Goal: Information Seeking & Learning: Find contact information

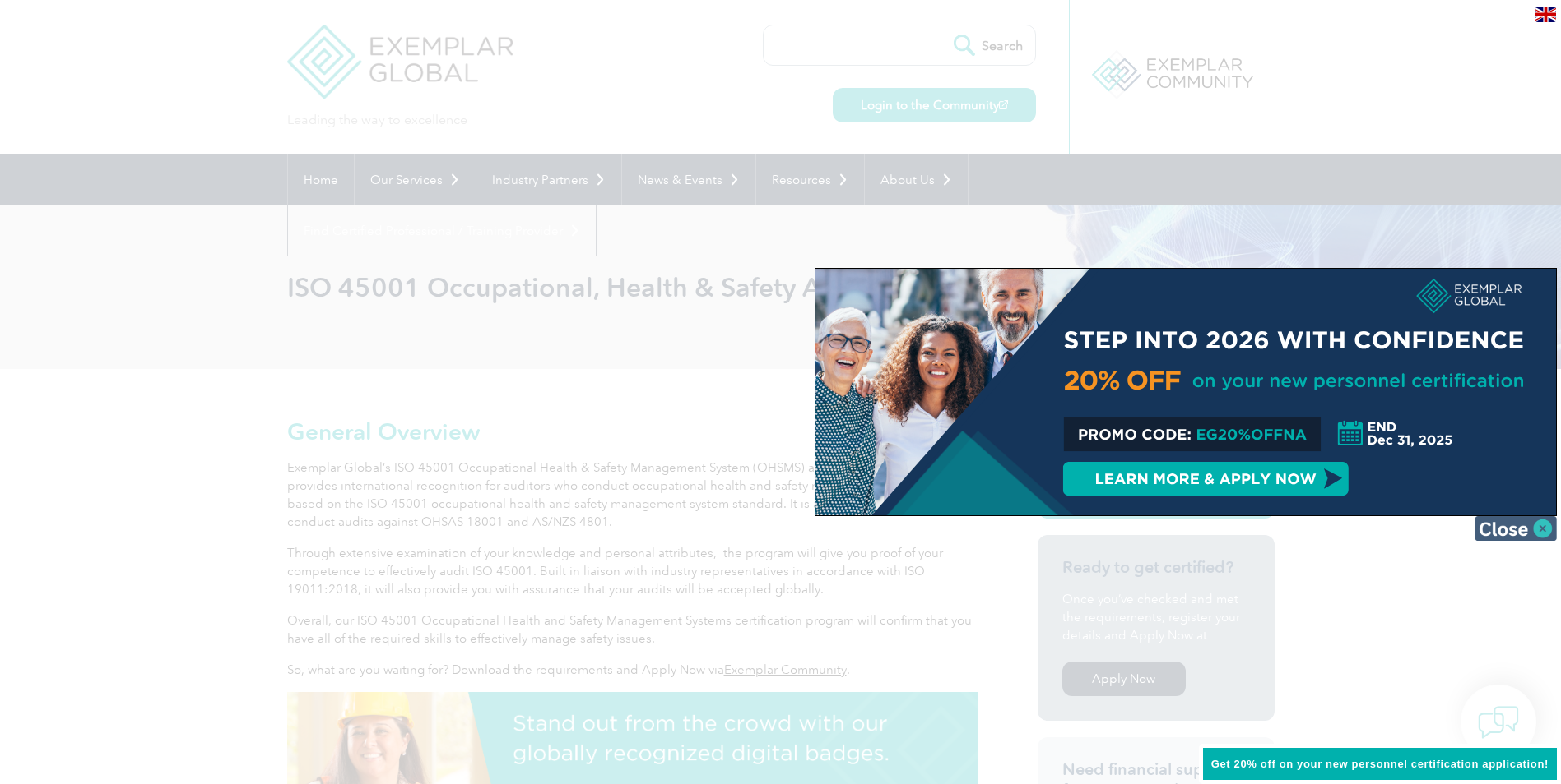
click at [1542, 528] on img at bounding box center [1515, 528] width 83 height 24
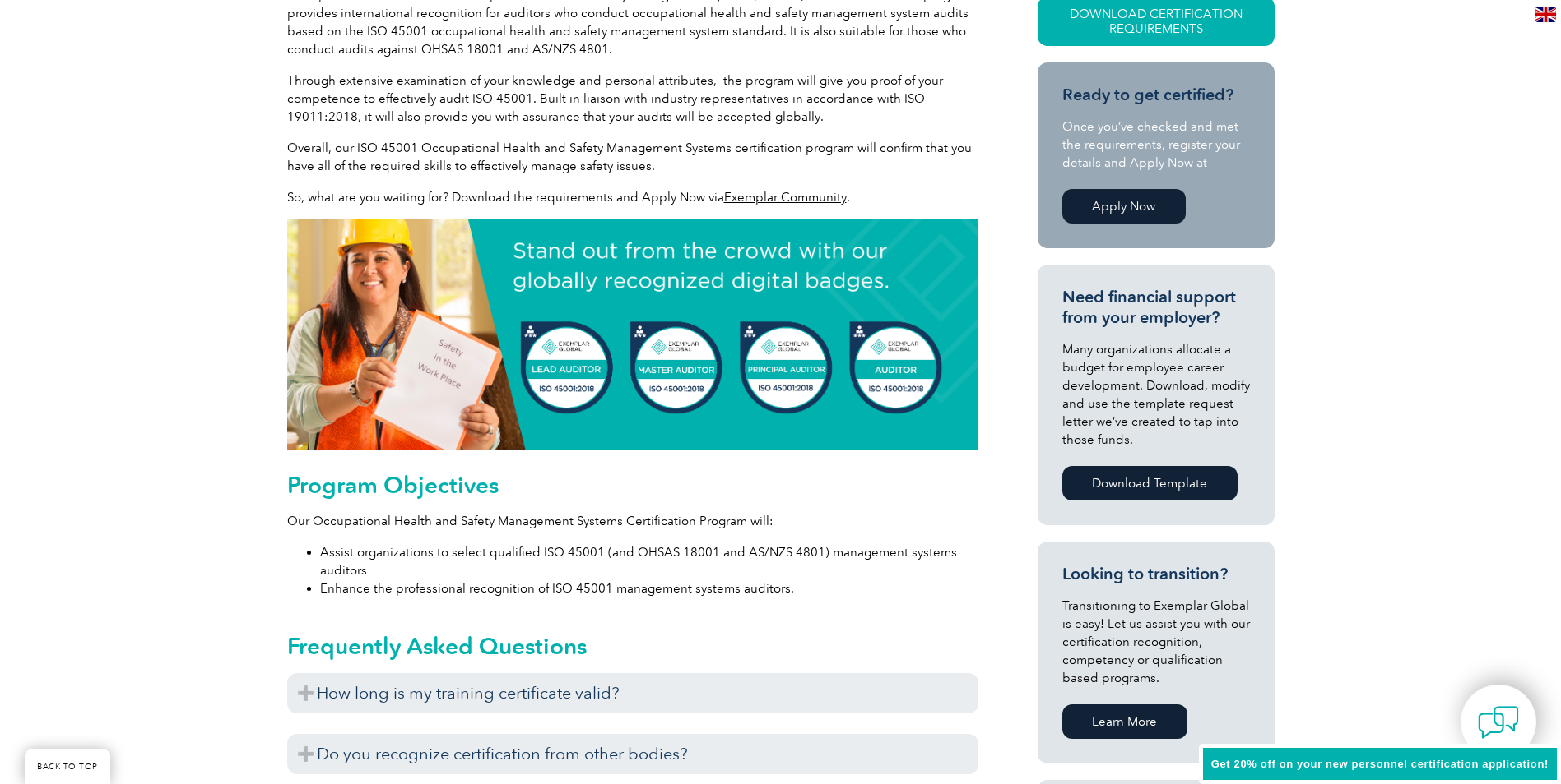
scroll to position [494, 0]
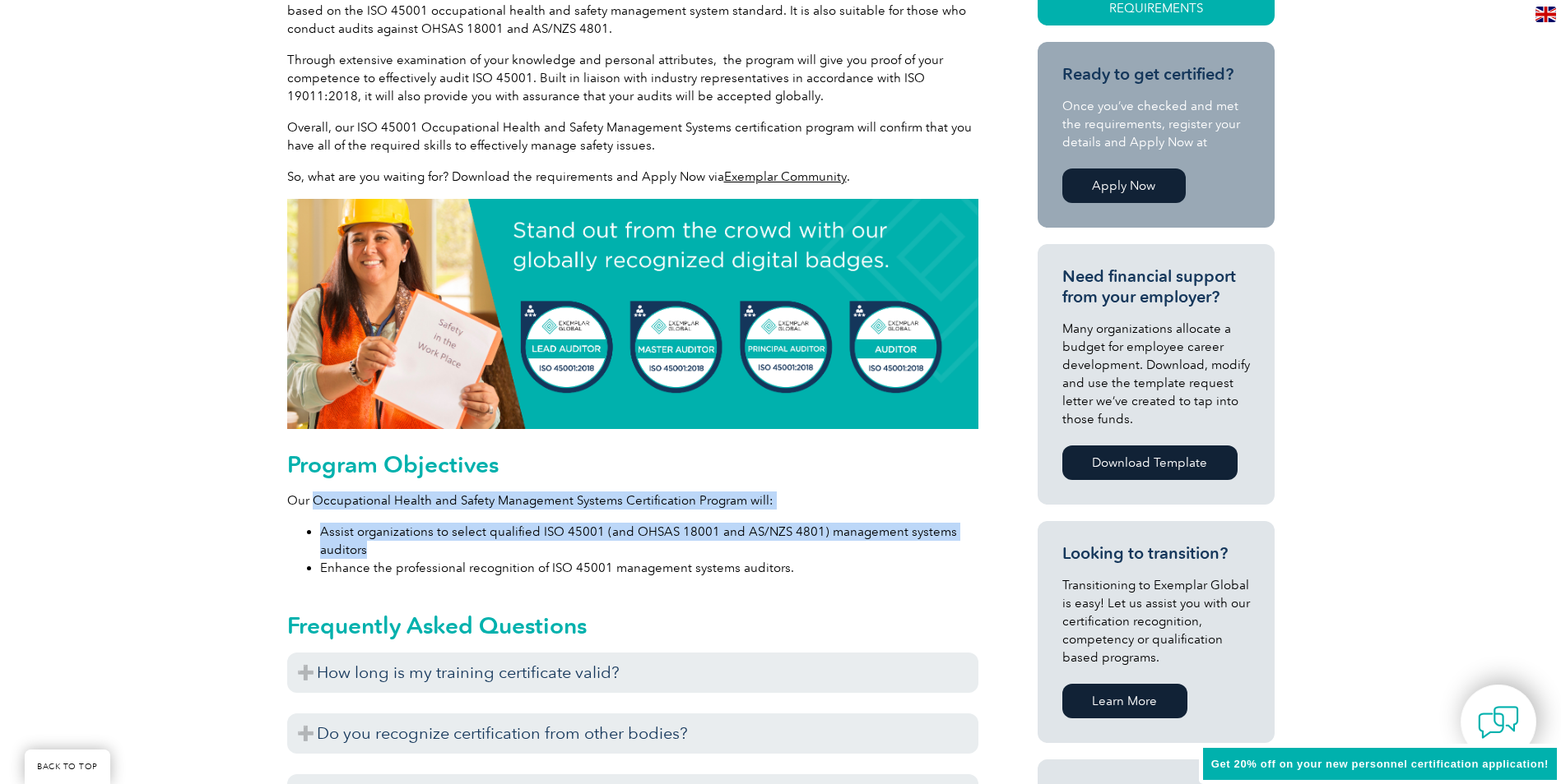
drag, startPoint x: 312, startPoint y: 489, endPoint x: 807, endPoint y: 549, distance: 498.6
click at [807, 549] on div "Program Objectives Our Occupational Health and Safety Management Systems Certif…" at bounding box center [632, 514] width 691 height 125
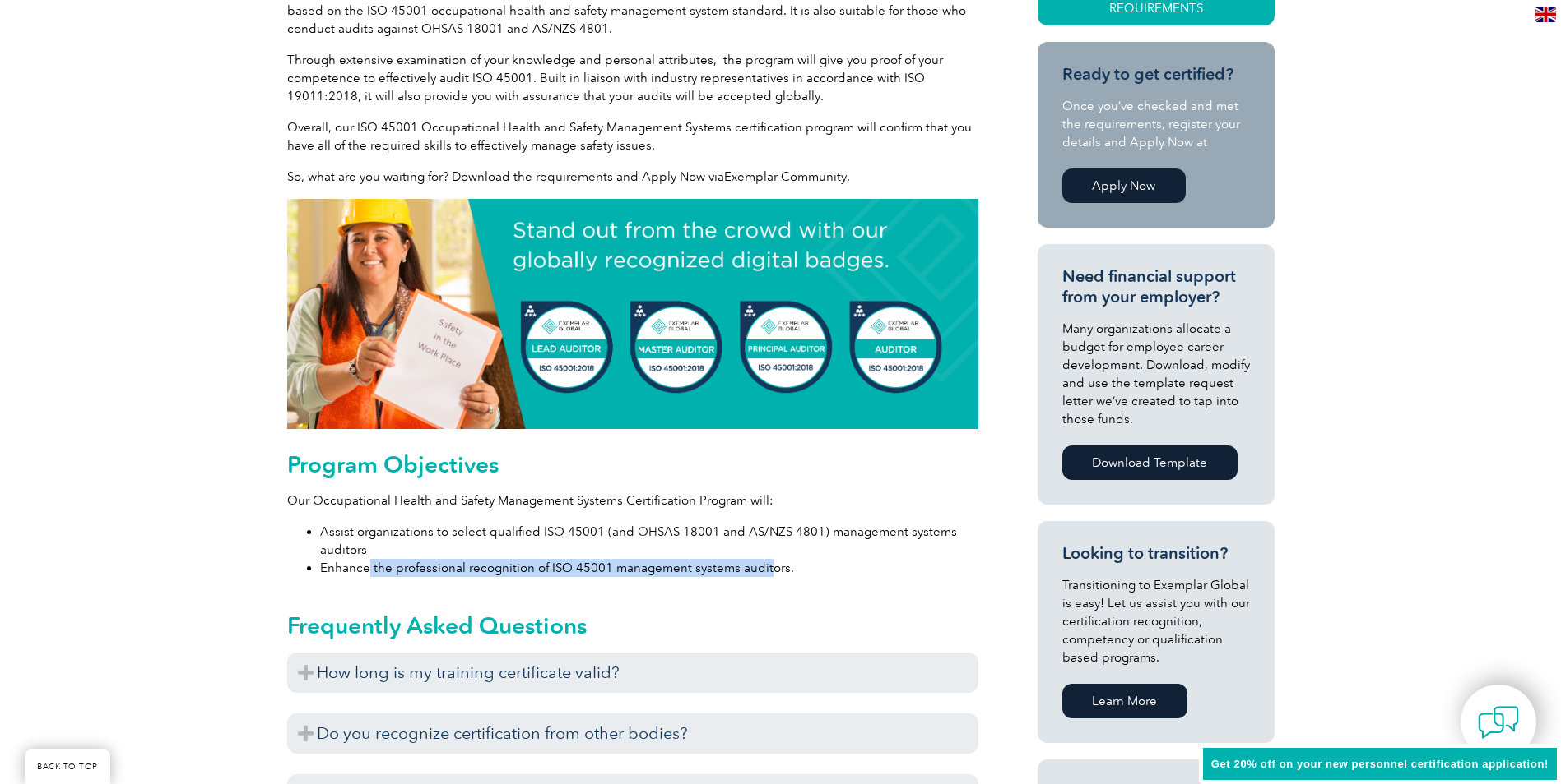
drag, startPoint x: 365, startPoint y: 566, endPoint x: 763, endPoint y: 576, distance: 398.1
click at [763, 576] on li "Enhance the professional recognition of ISO 45001 management systems auditors." at bounding box center [648, 568] width 658 height 18
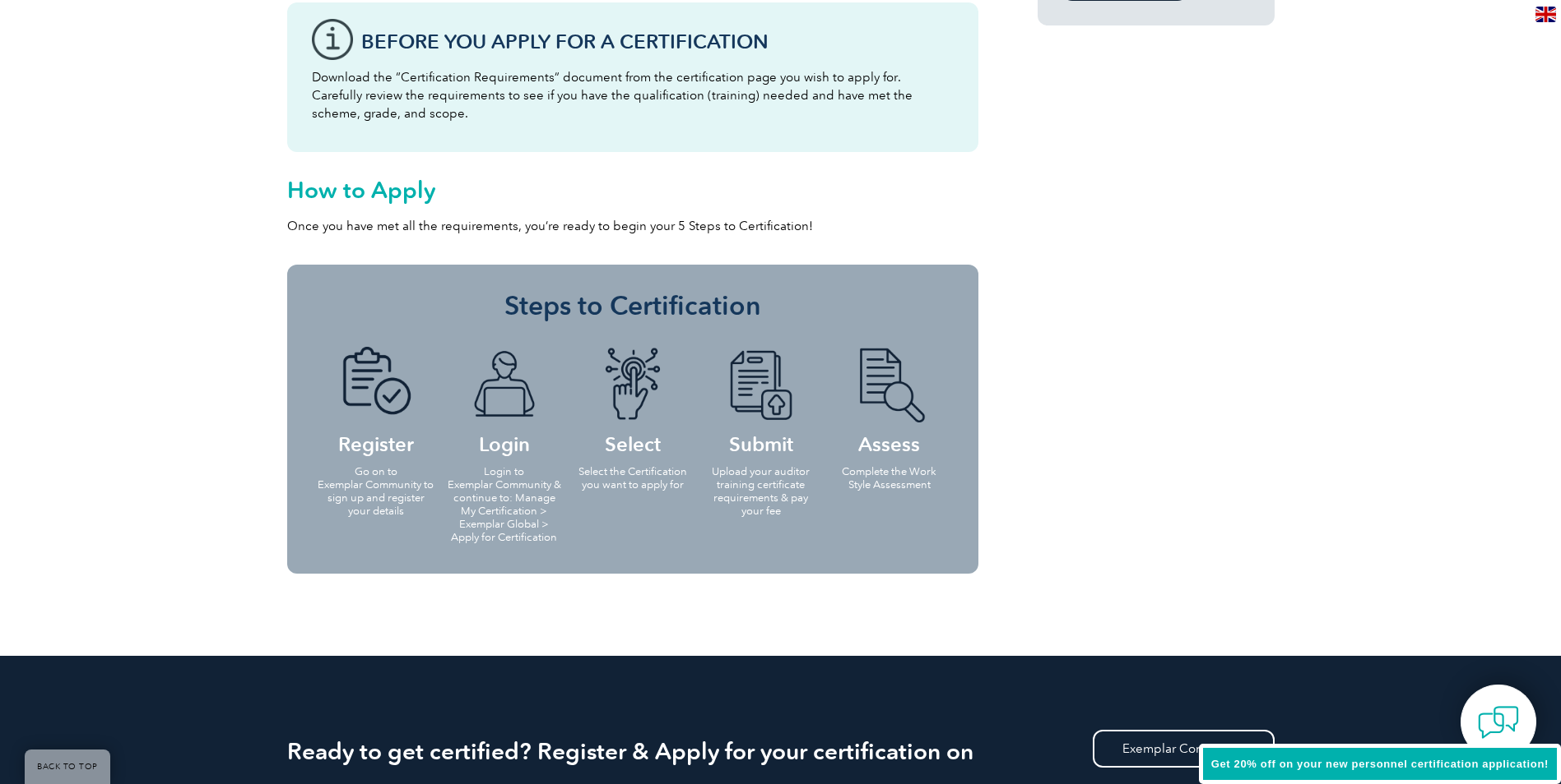
scroll to position [1481, 0]
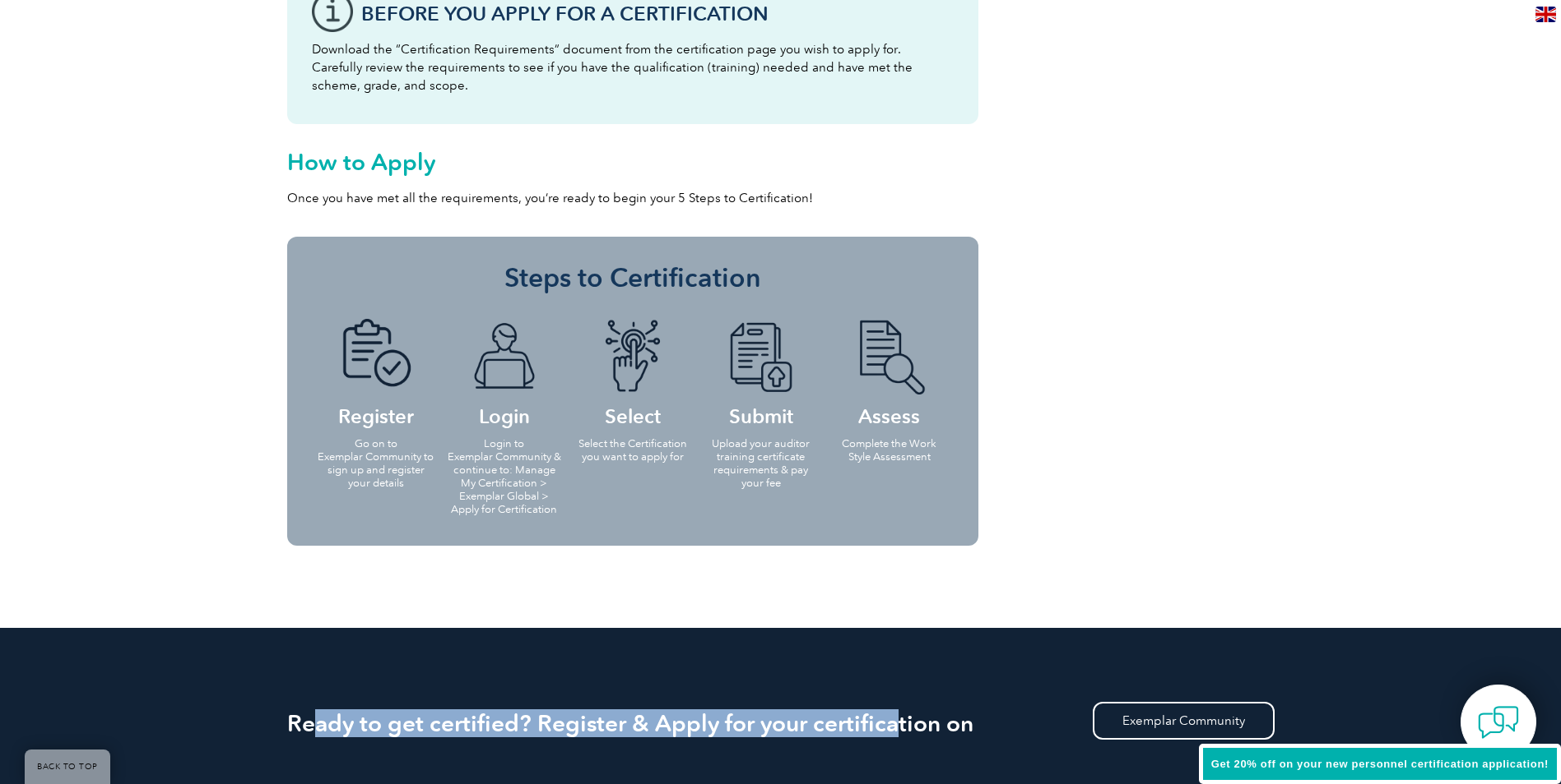
drag, startPoint x: 310, startPoint y: 720, endPoint x: 894, endPoint y: 705, distance: 584.2
click at [894, 705] on div "Ready to get certified? Register & Apply for your certification on Exemplar Com…" at bounding box center [780, 731] width 988 height 205
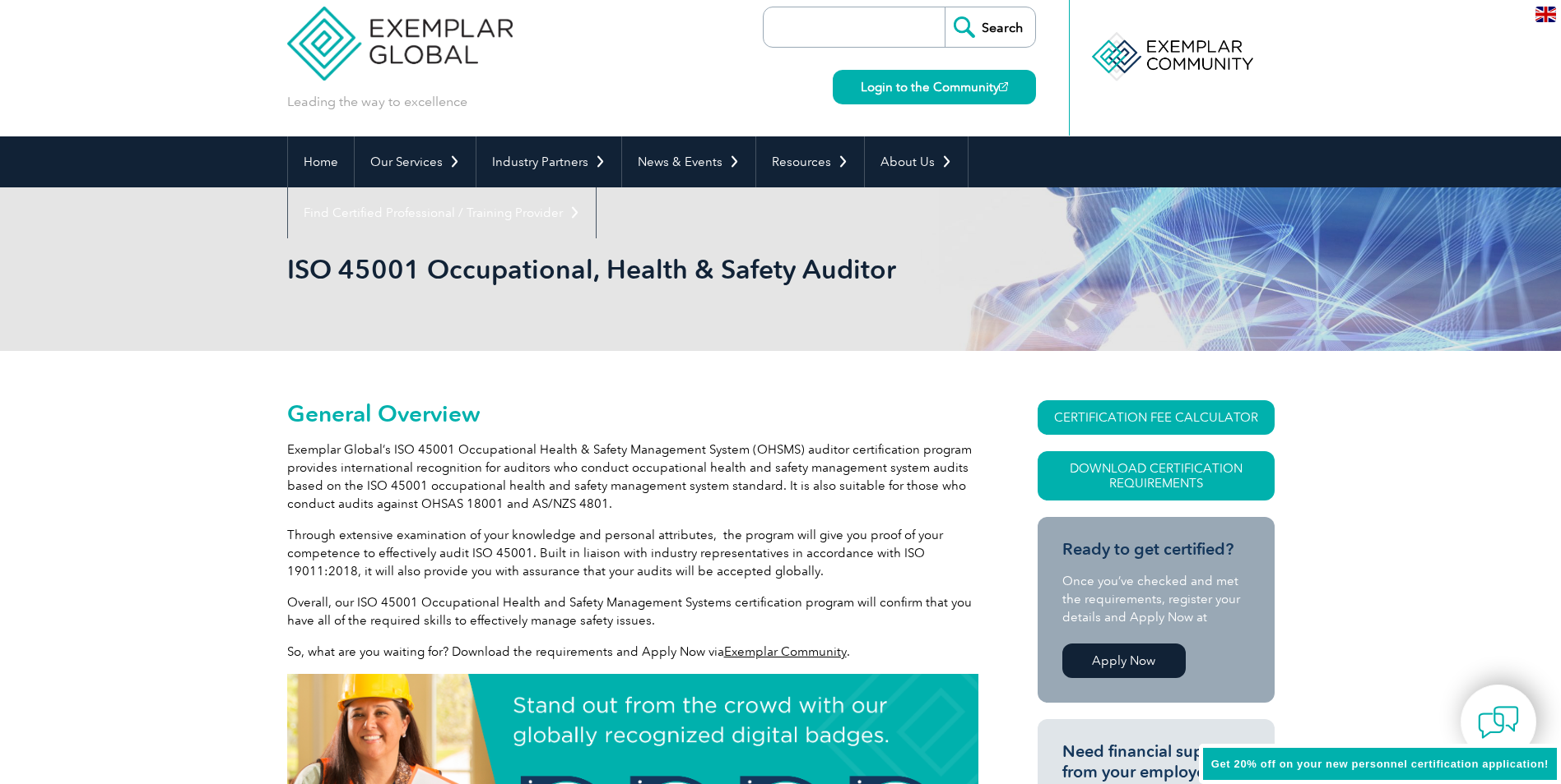
scroll to position [0, 0]
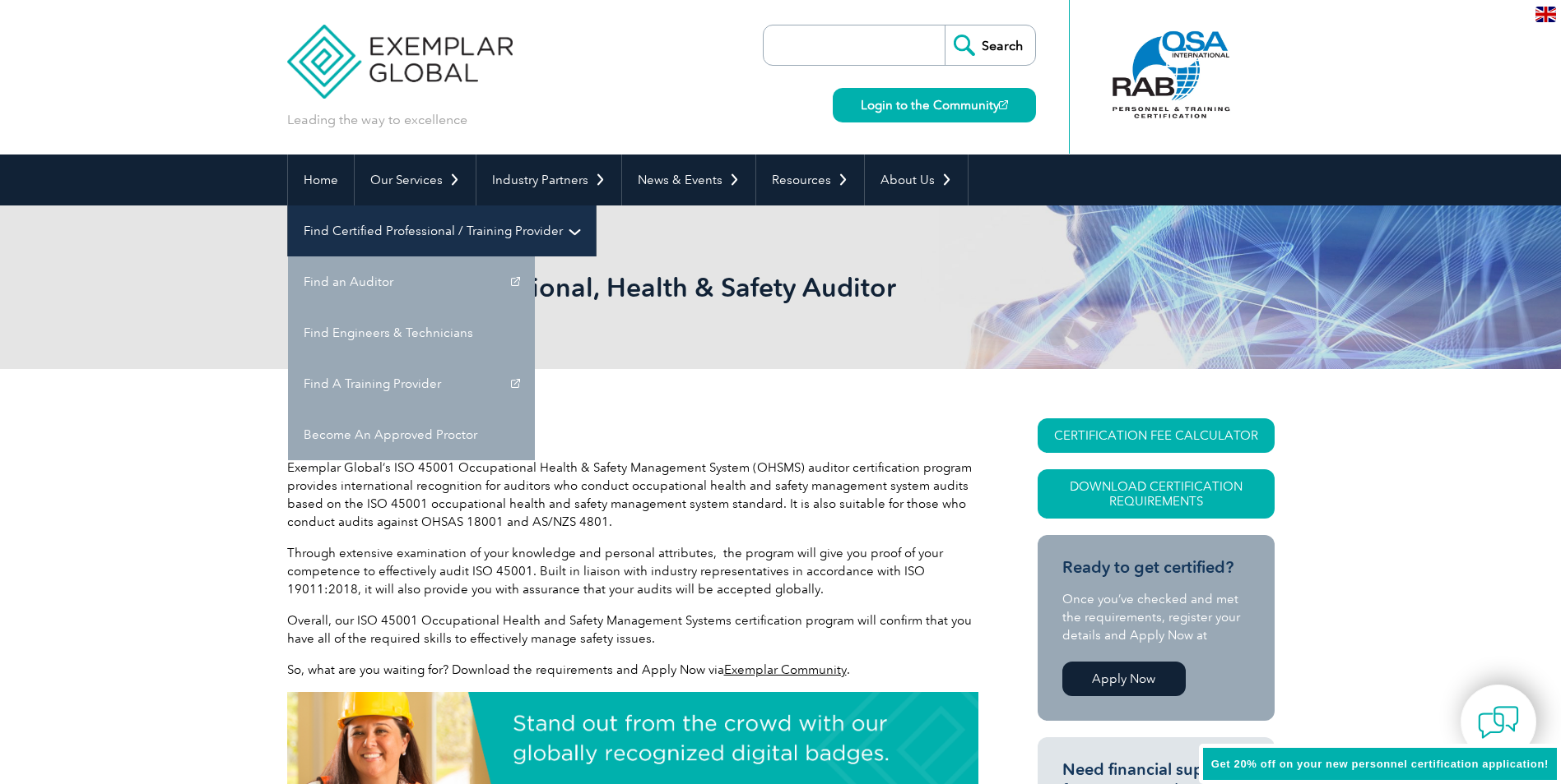
click at [596, 206] on link "Find Certified Professional / Training Provider" at bounding box center [441, 231] width 308 height 51
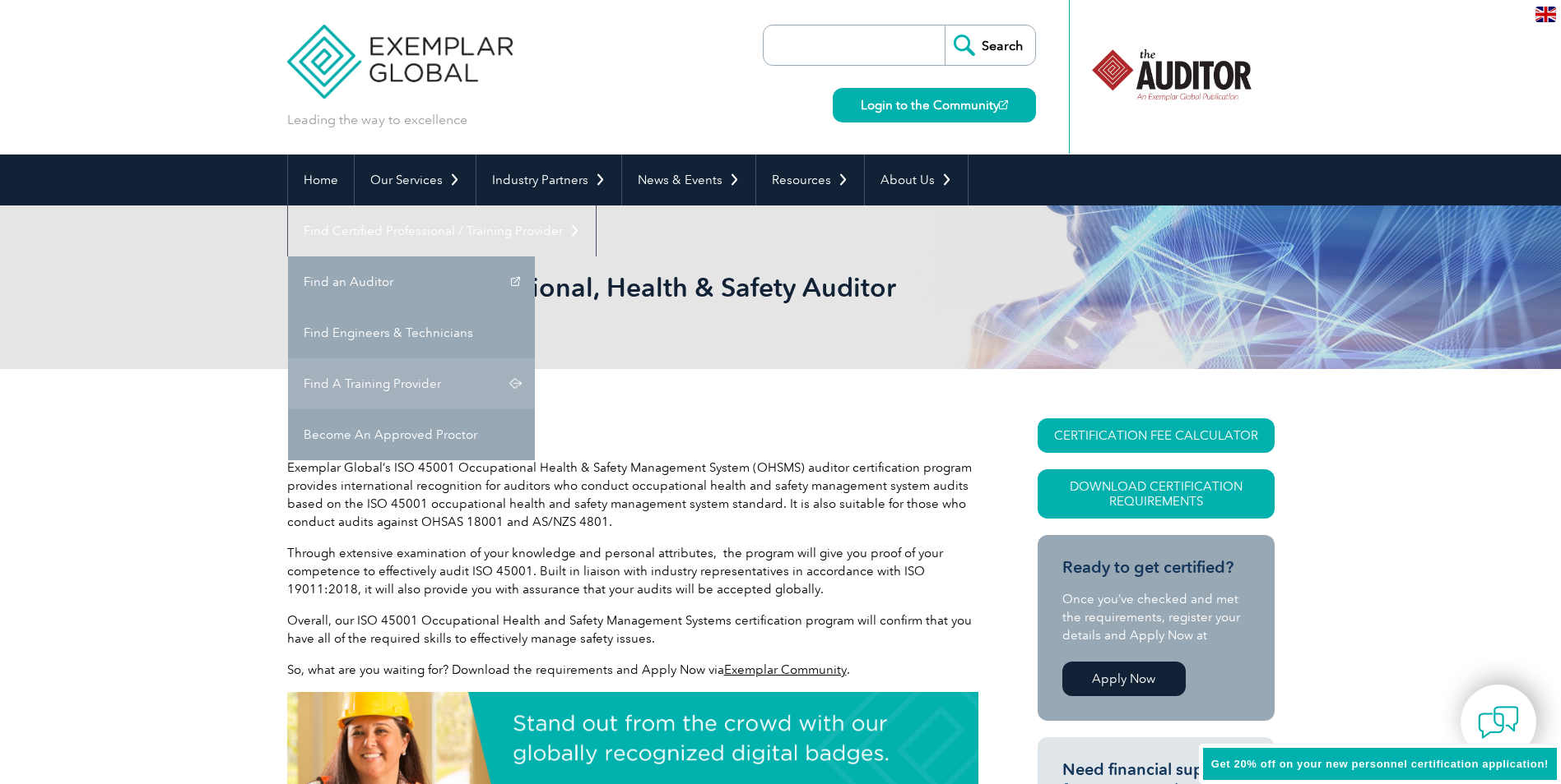
click at [535, 358] on link "Find A Training Provider" at bounding box center [411, 384] width 247 height 51
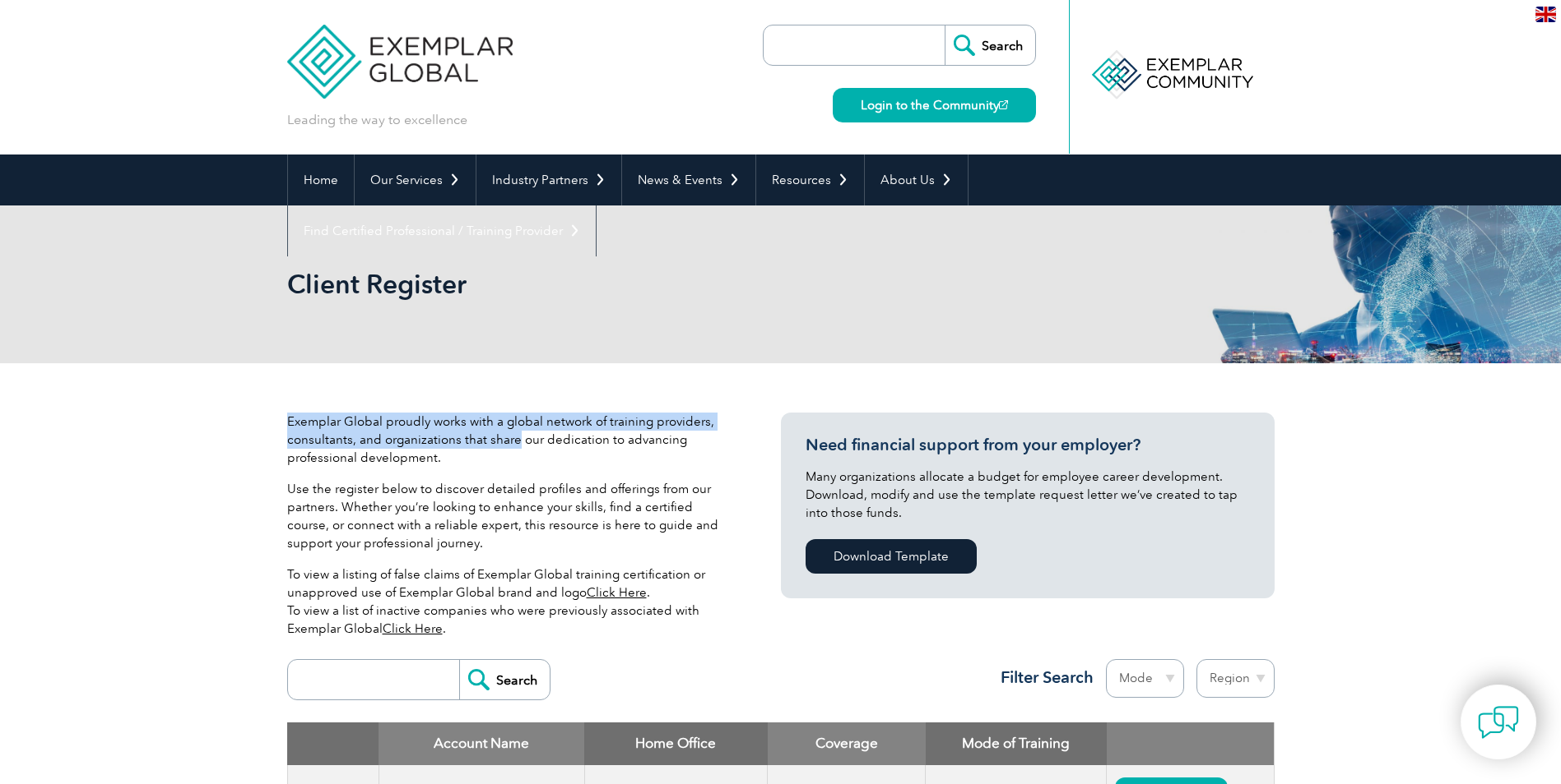
drag, startPoint x: 345, startPoint y: 409, endPoint x: 513, endPoint y: 438, distance: 170.5
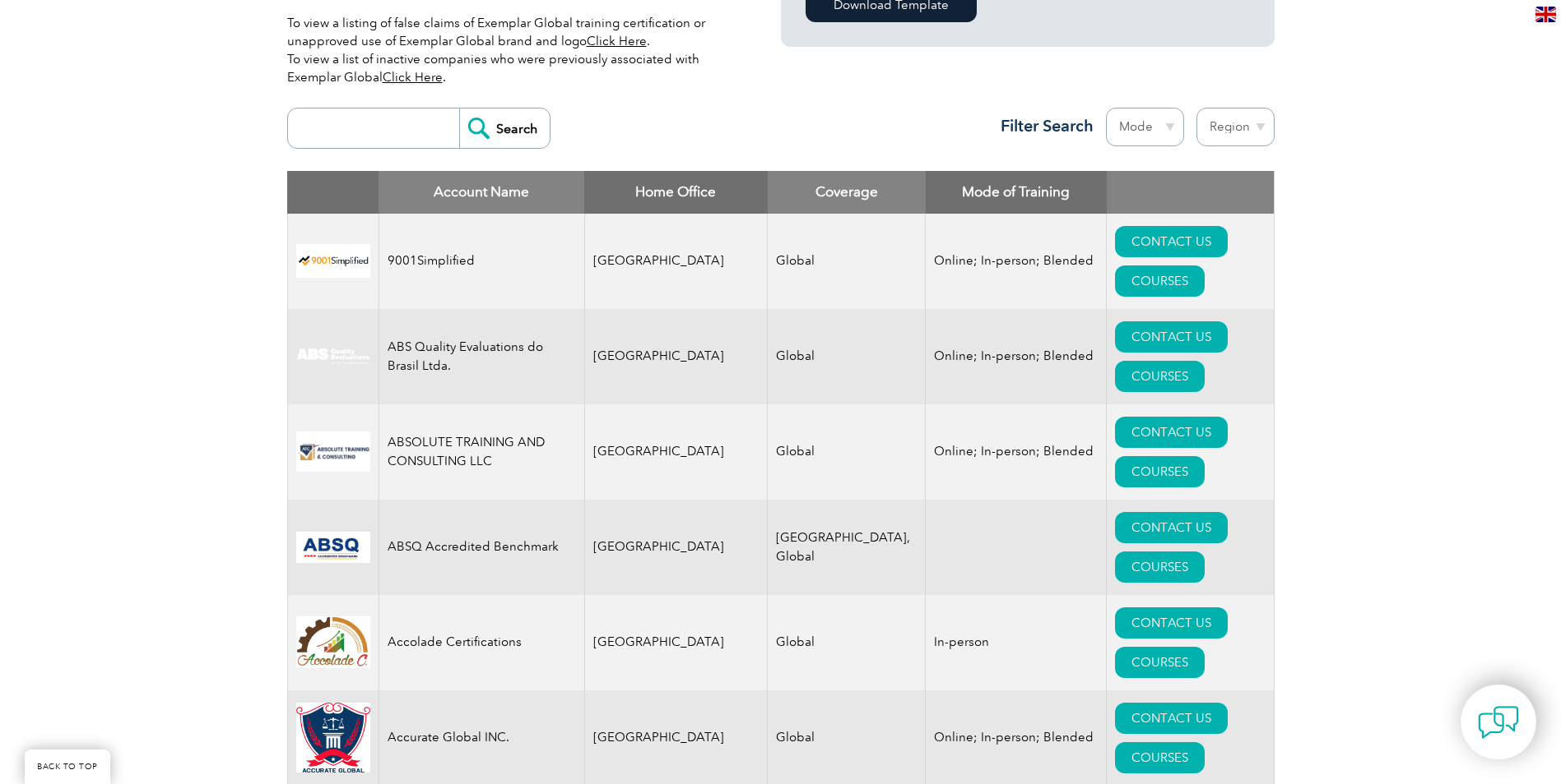
scroll to position [575, 0]
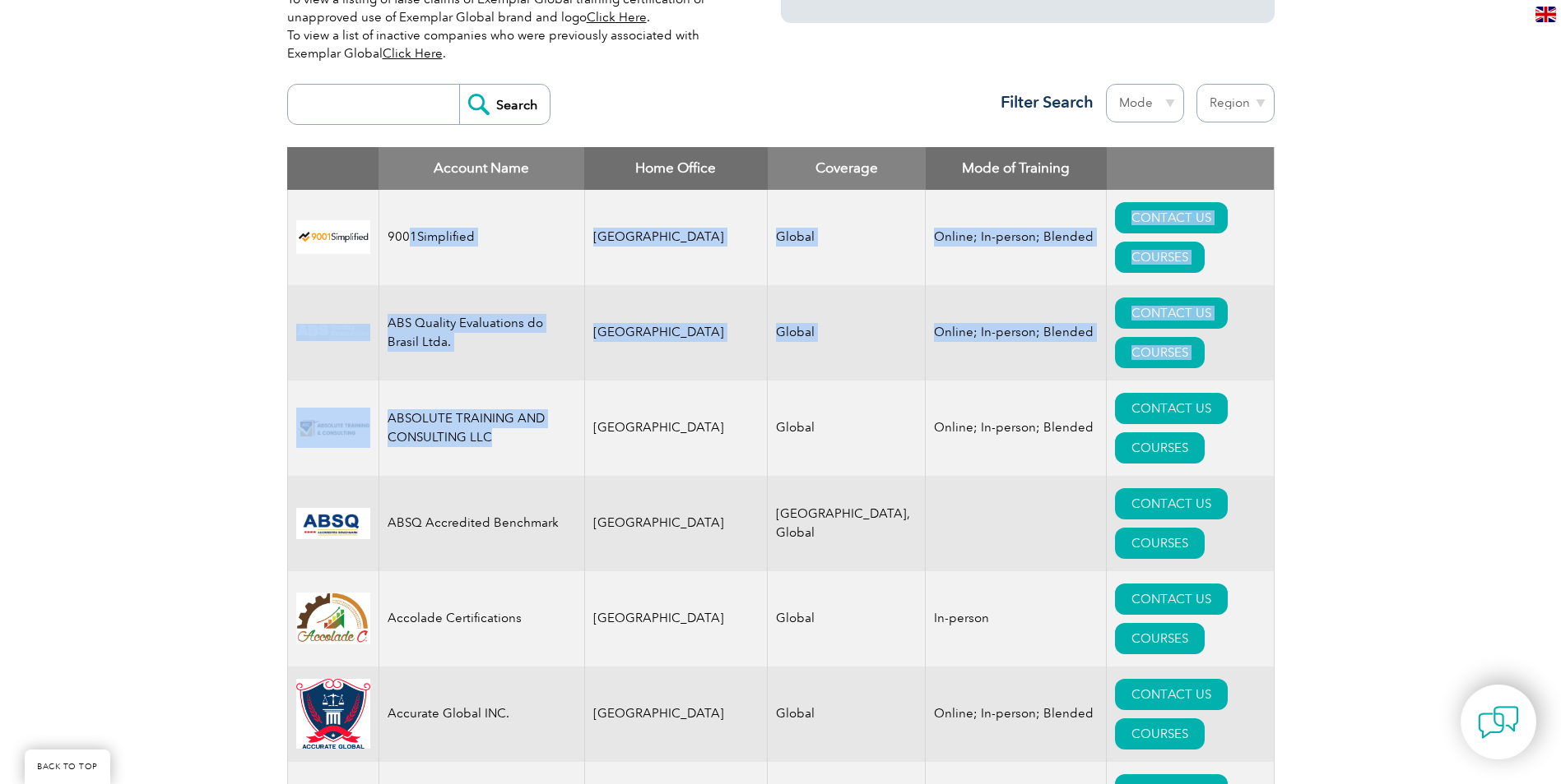
drag, startPoint x: 409, startPoint y: 213, endPoint x: 492, endPoint y: 334, distance: 146.7
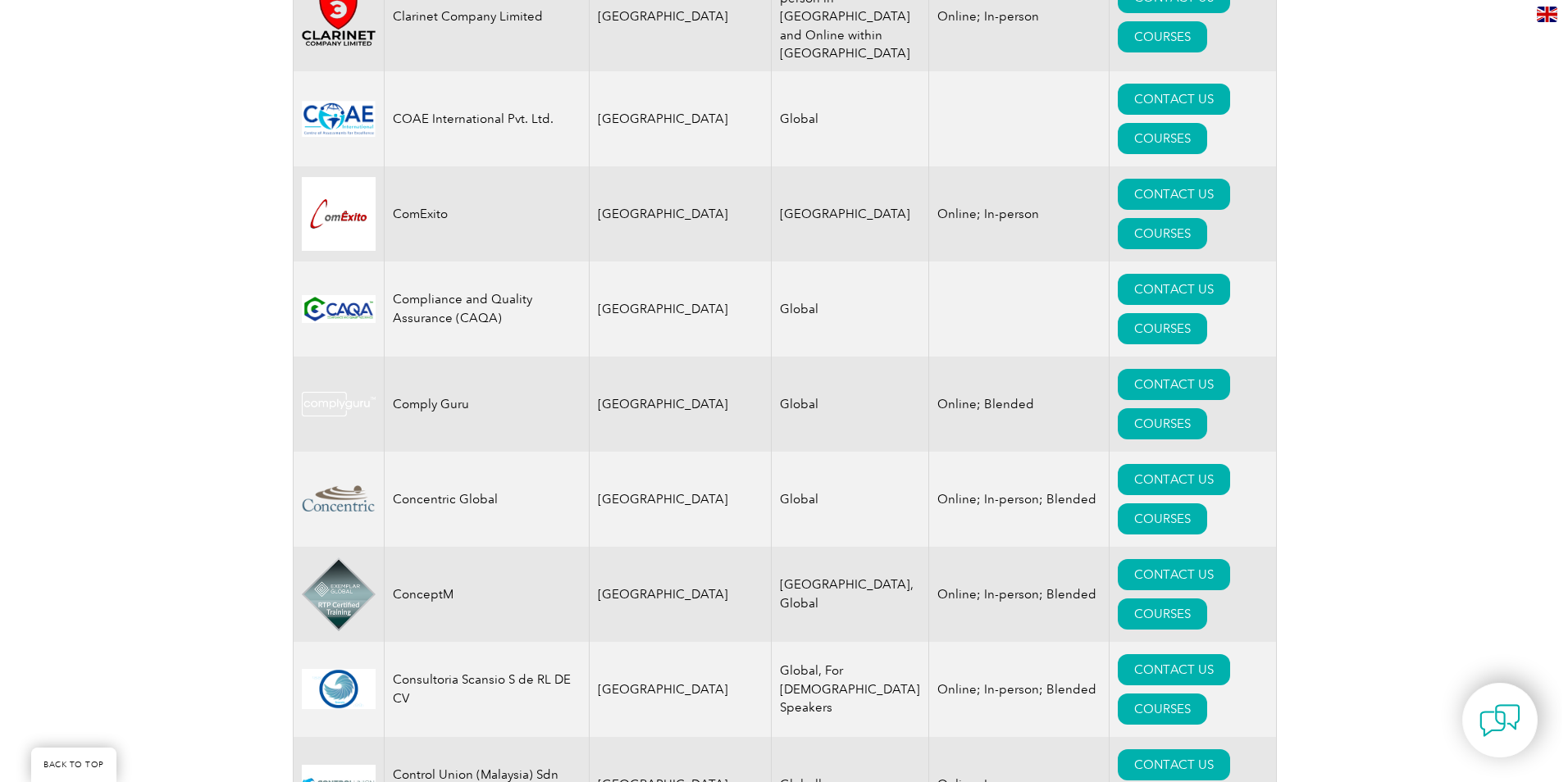
scroll to position [19569, 0]
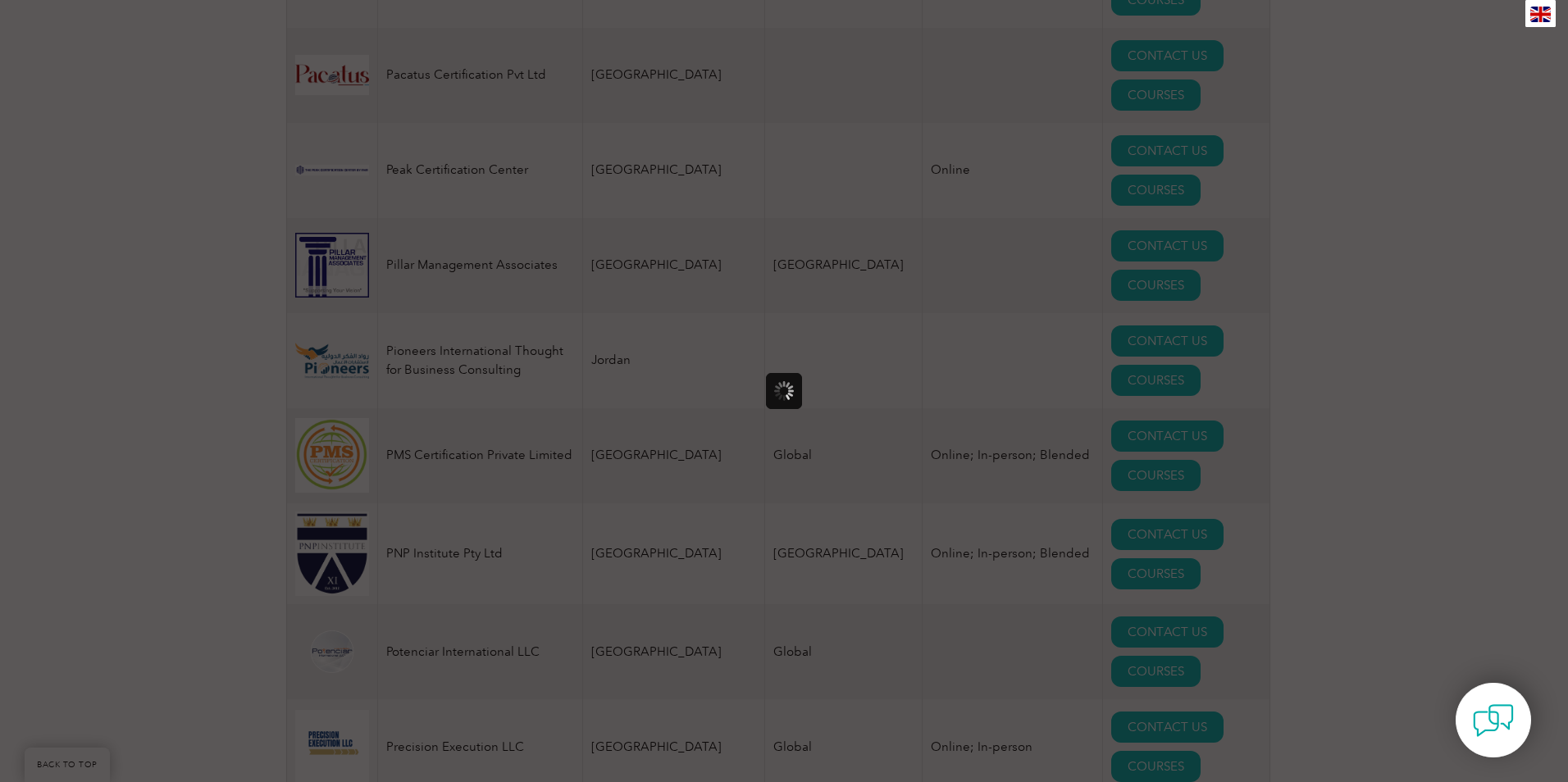
scroll to position [0, 0]
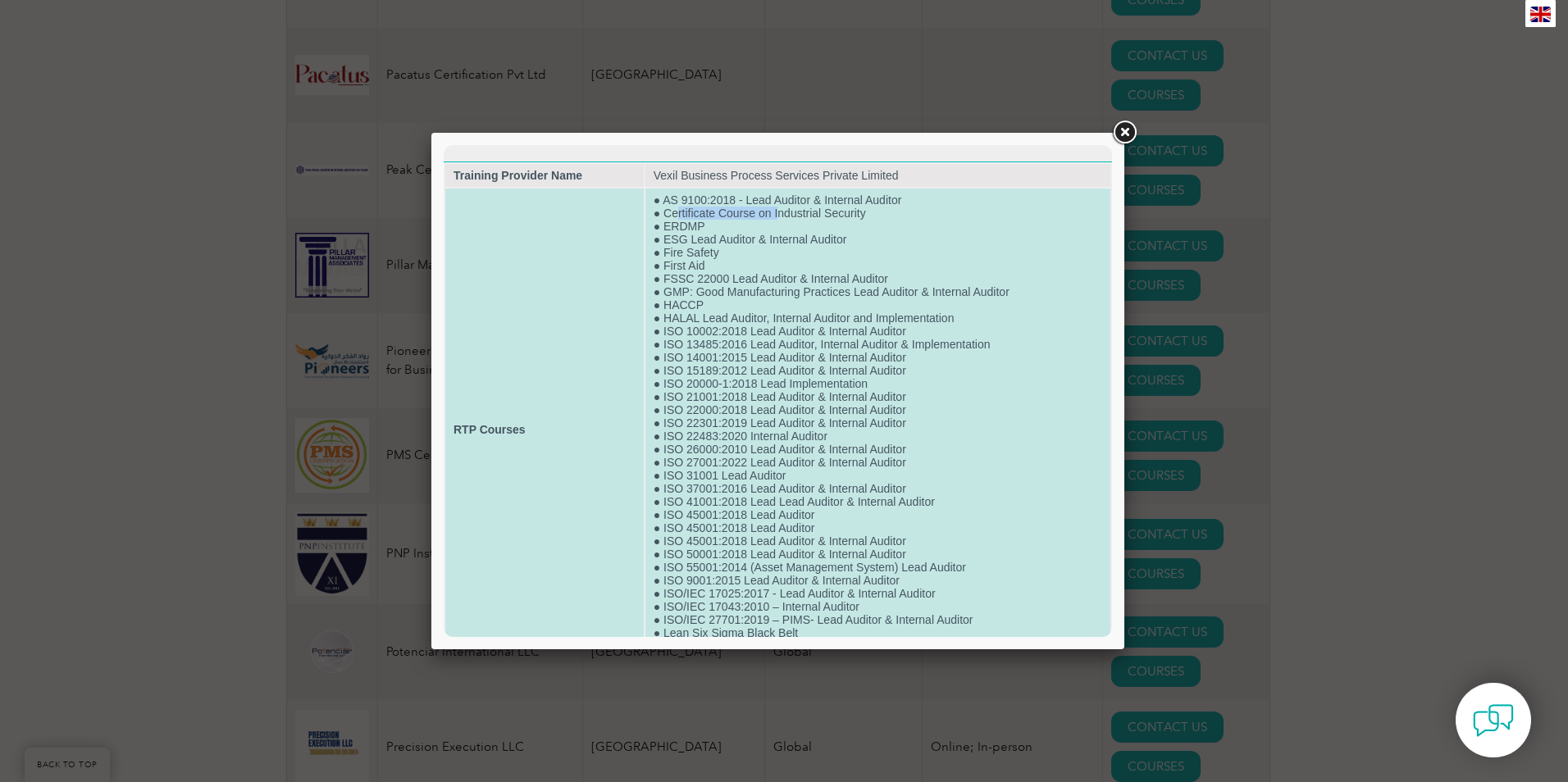
drag, startPoint x: 674, startPoint y: 210, endPoint x: 772, endPoint y: 211, distance: 98.0
click at [772, 211] on td "● AS 9100:2018 - Lead Auditor & Internal Auditor ● Certificate Course on Indust…" at bounding box center [878, 430] width 465 height 483
drag, startPoint x: 660, startPoint y: 215, endPoint x: 693, endPoint y: 215, distance: 33.0
click at [693, 215] on td "● AS 9100:2018 - Lead Auditor & Internal Auditor ● Certificate Course on Indust…" at bounding box center [878, 430] width 465 height 483
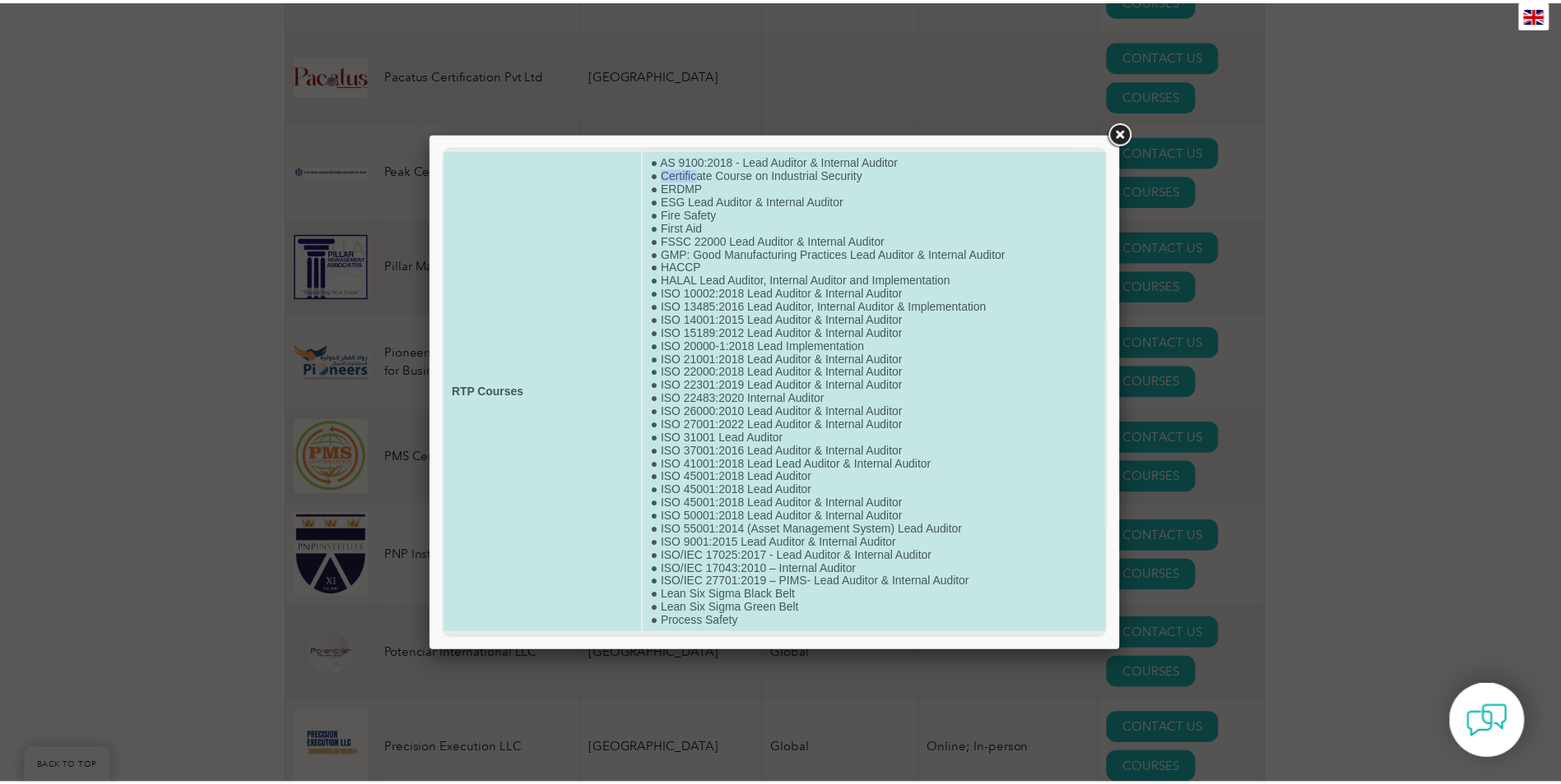
scroll to position [60, 0]
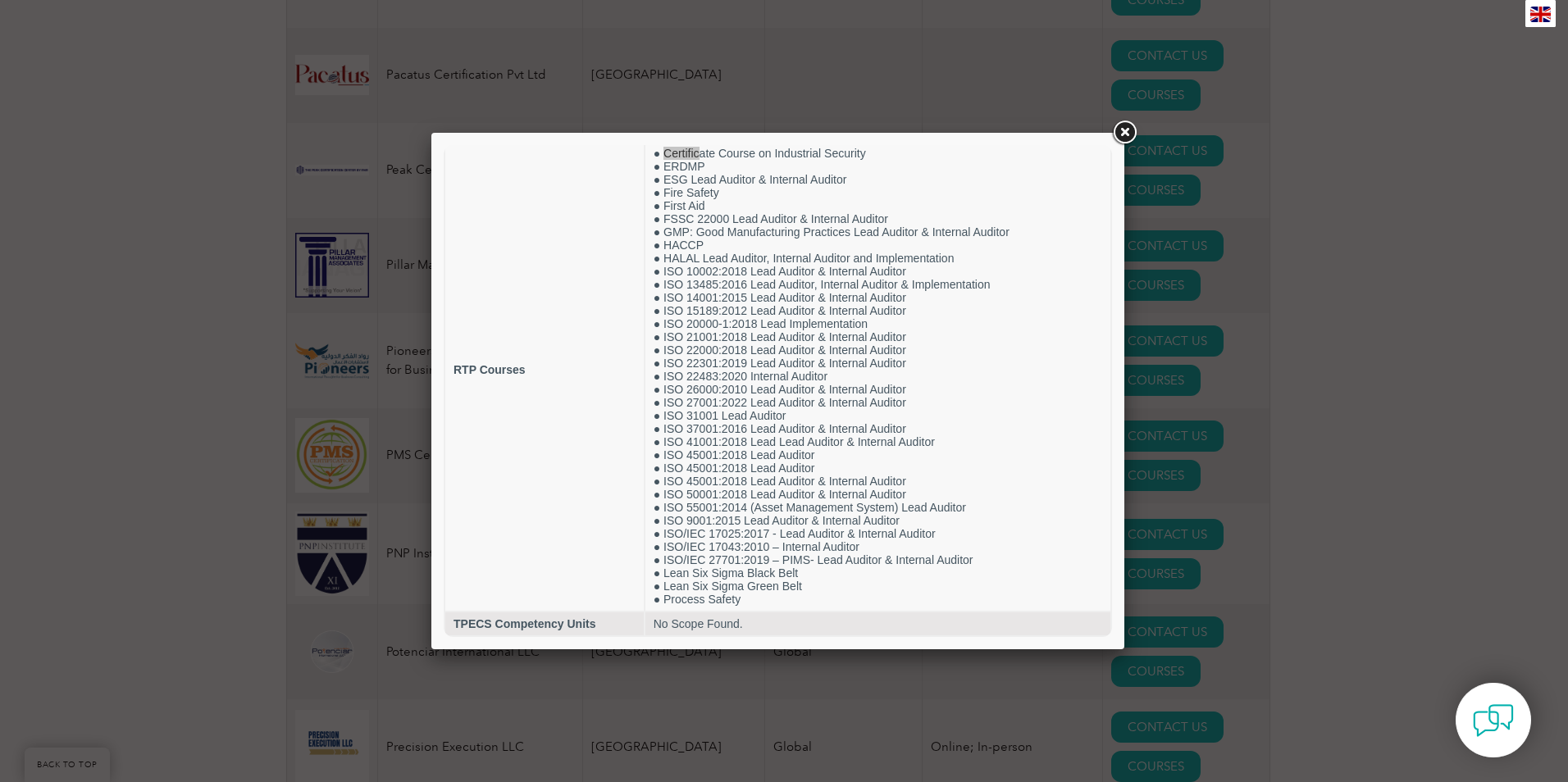
click at [1121, 127] on link at bounding box center [1124, 133] width 29 height 29
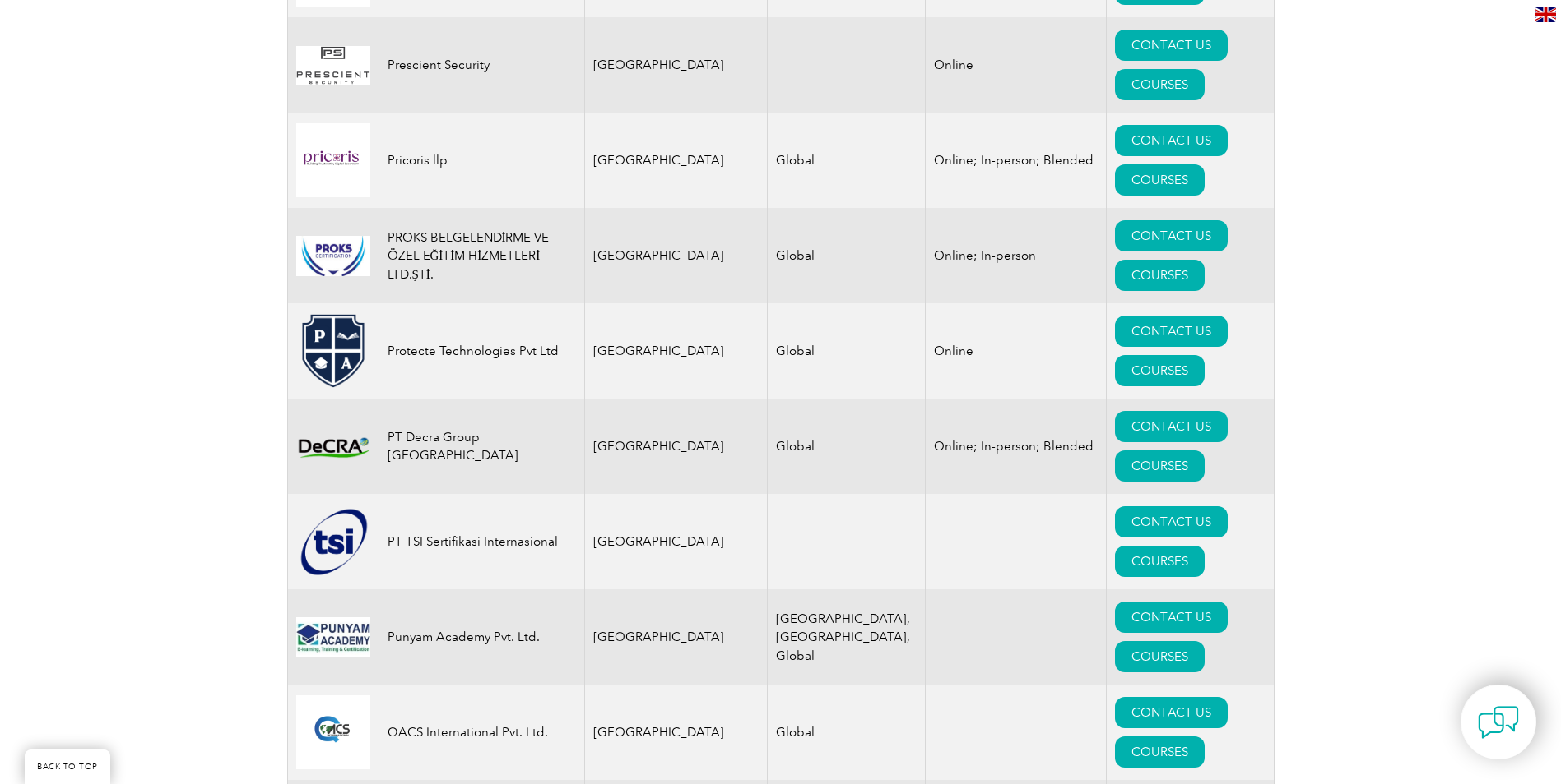
scroll to position [19619, 0]
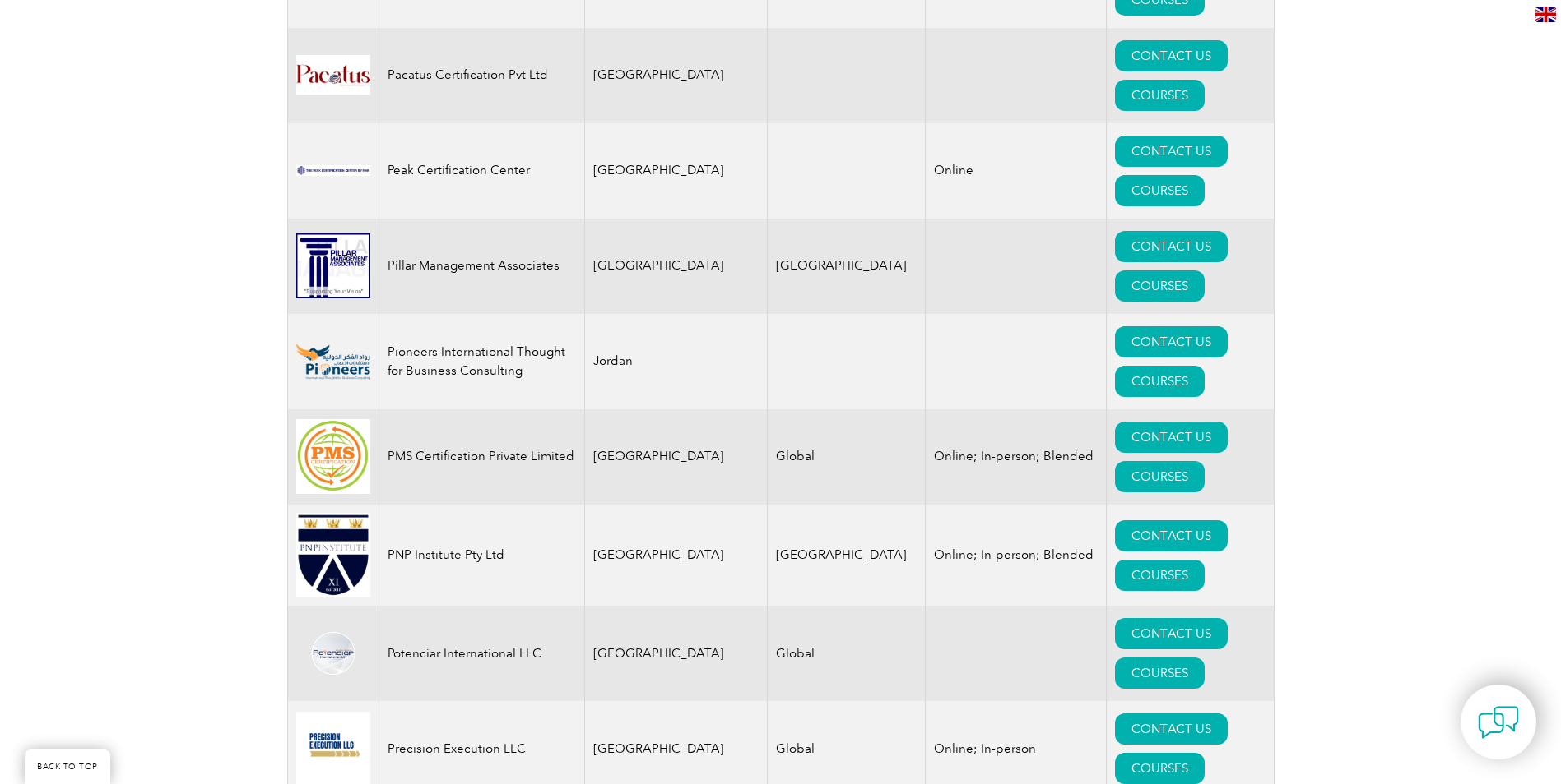
drag, startPoint x: 388, startPoint y: 360, endPoint x: 480, endPoint y: 384, distance: 95.1
drag, startPoint x: 480, startPoint y: 384, endPoint x: 420, endPoint y: 381, distance: 60.1
copy td "Vexil Business Process Services Private Limited"
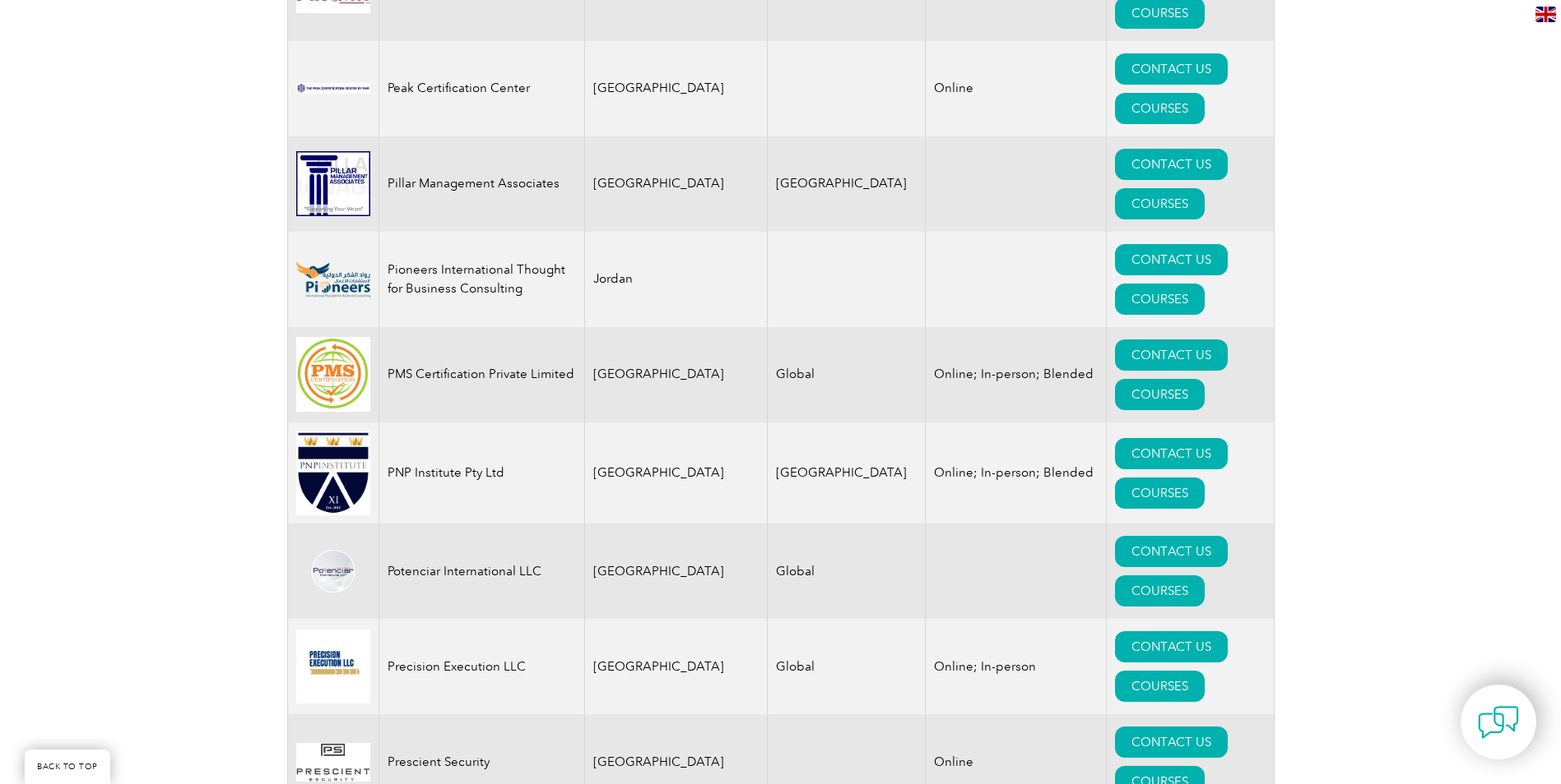
scroll to position [5523, 0]
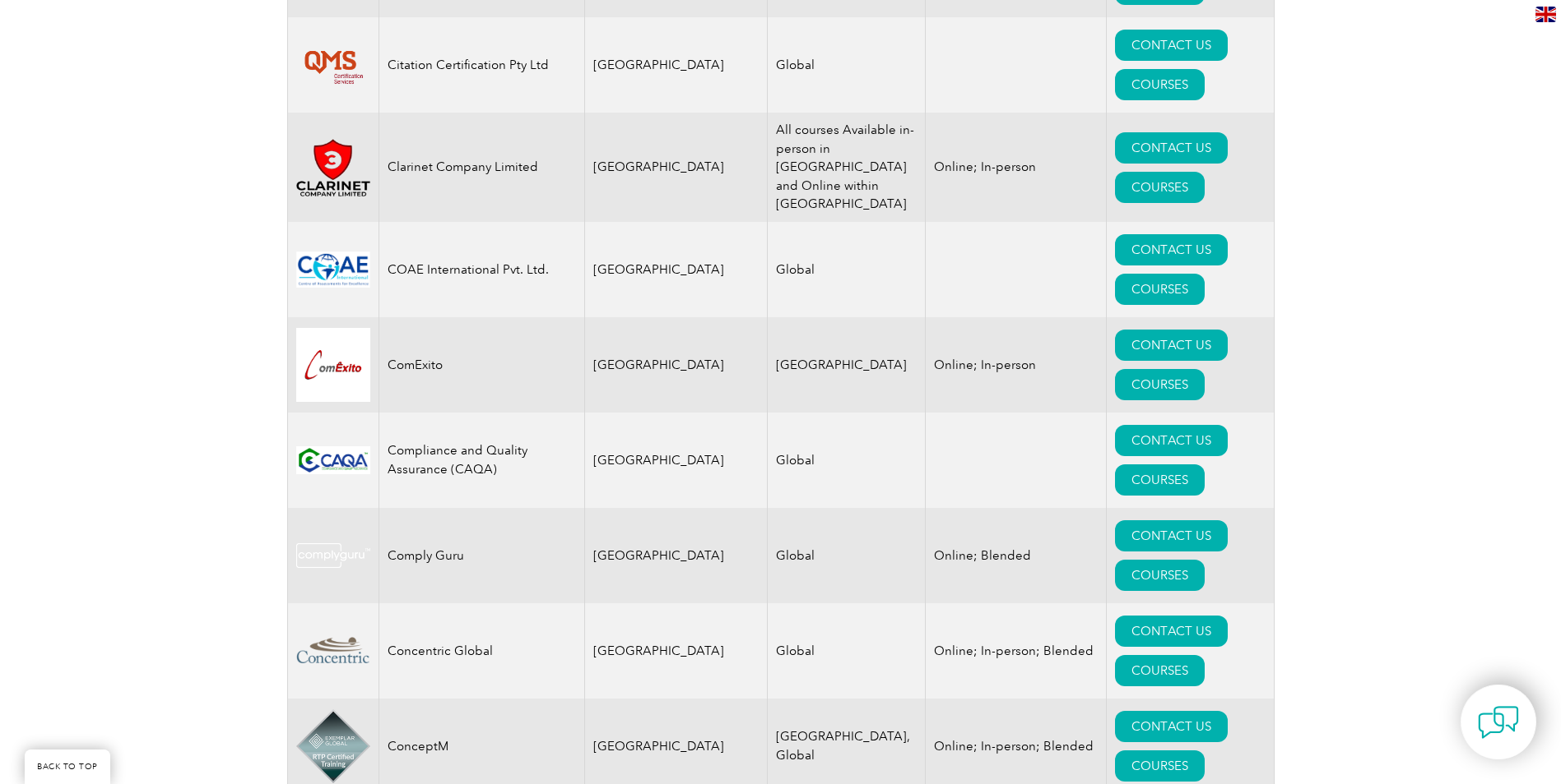
drag, startPoint x: 531, startPoint y: 564, endPoint x: 383, endPoint y: 559, distance: 148.1
drag, startPoint x: 383, startPoint y: 559, endPoint x: 403, endPoint y: 561, distance: 20.1
copy td "EFR Certification Sdn Bhd"
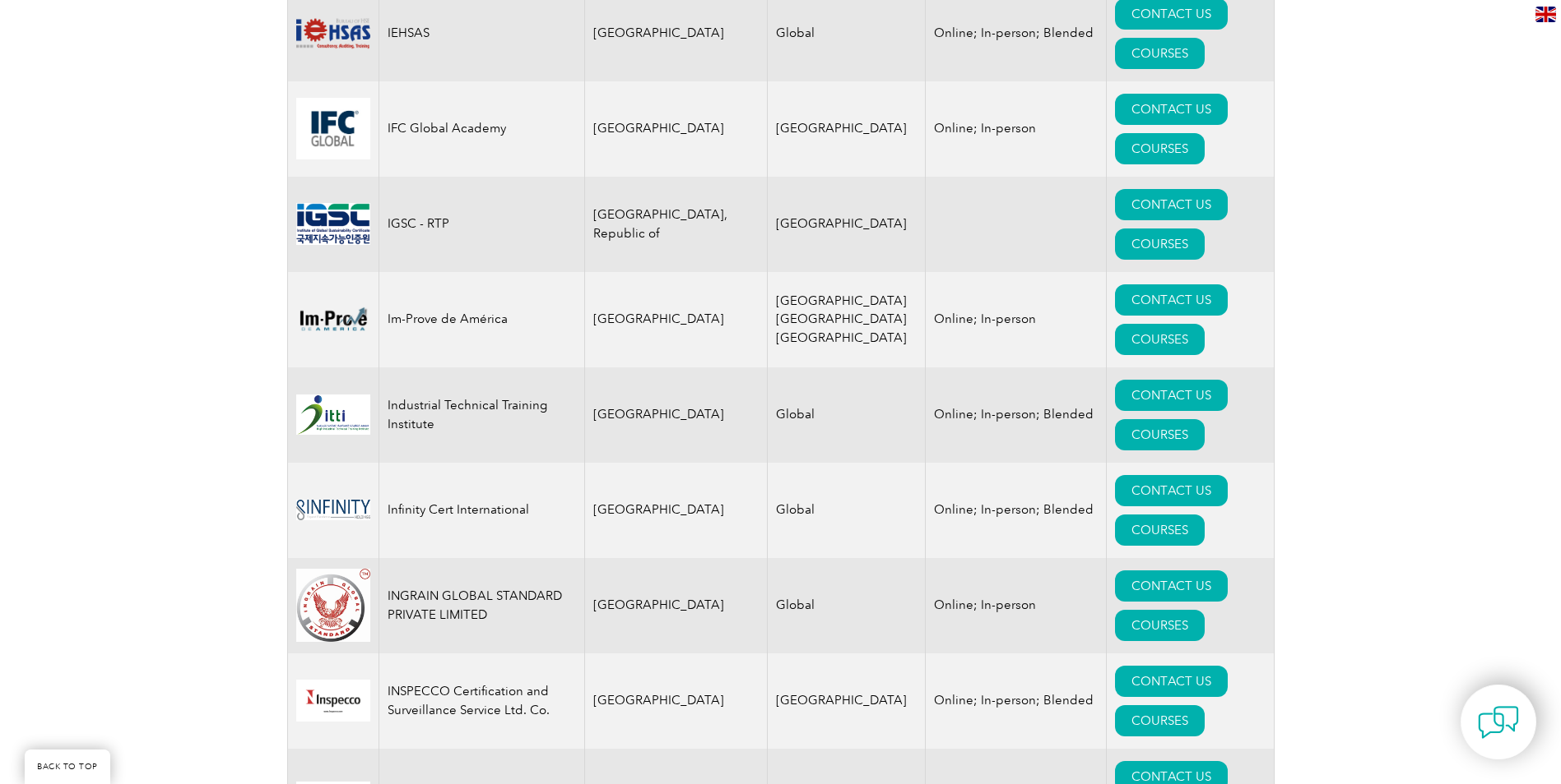
scroll to position [12954, 0]
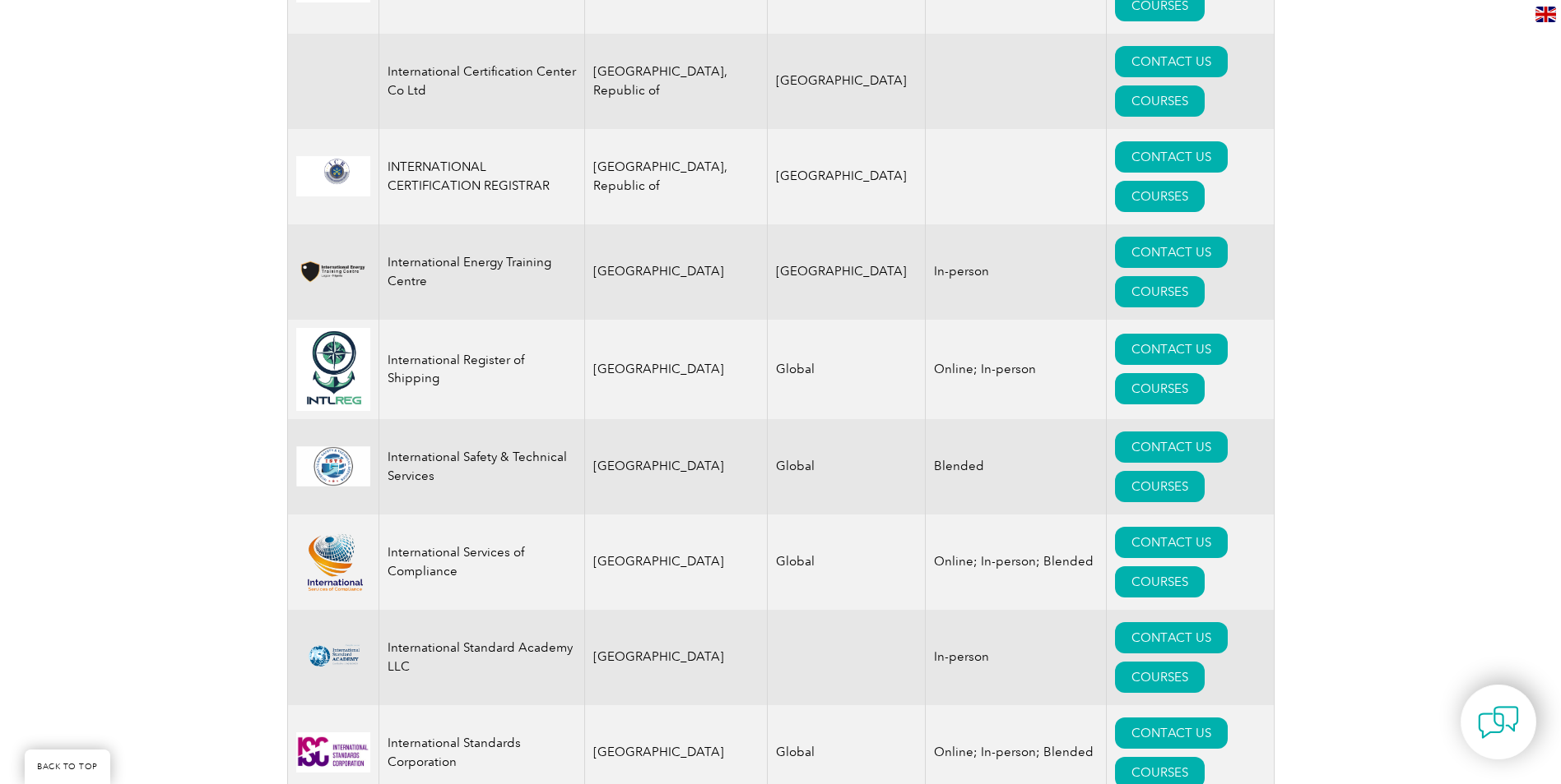
drag, startPoint x: 431, startPoint y: 410, endPoint x: 388, endPoint y: 392, distance: 46.6
copy td "Normes Decodees Private Limited"
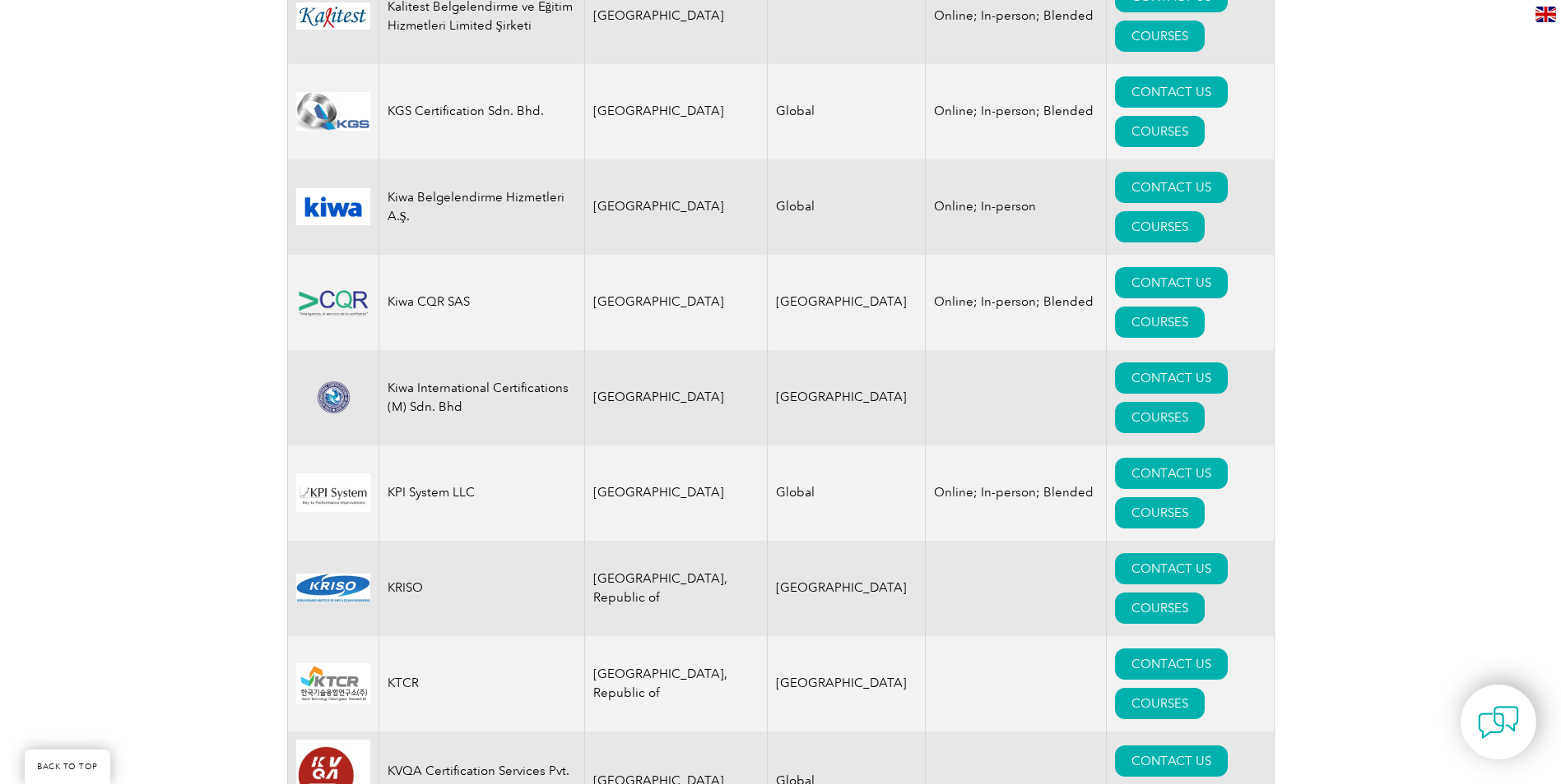
drag, startPoint x: 534, startPoint y: 389, endPoint x: 390, endPoint y: 377, distance: 144.5
drag, startPoint x: 390, startPoint y: 377, endPoint x: 419, endPoint y: 394, distance: 33.6
copy td "Punyam Academy Pvt. Ltd."
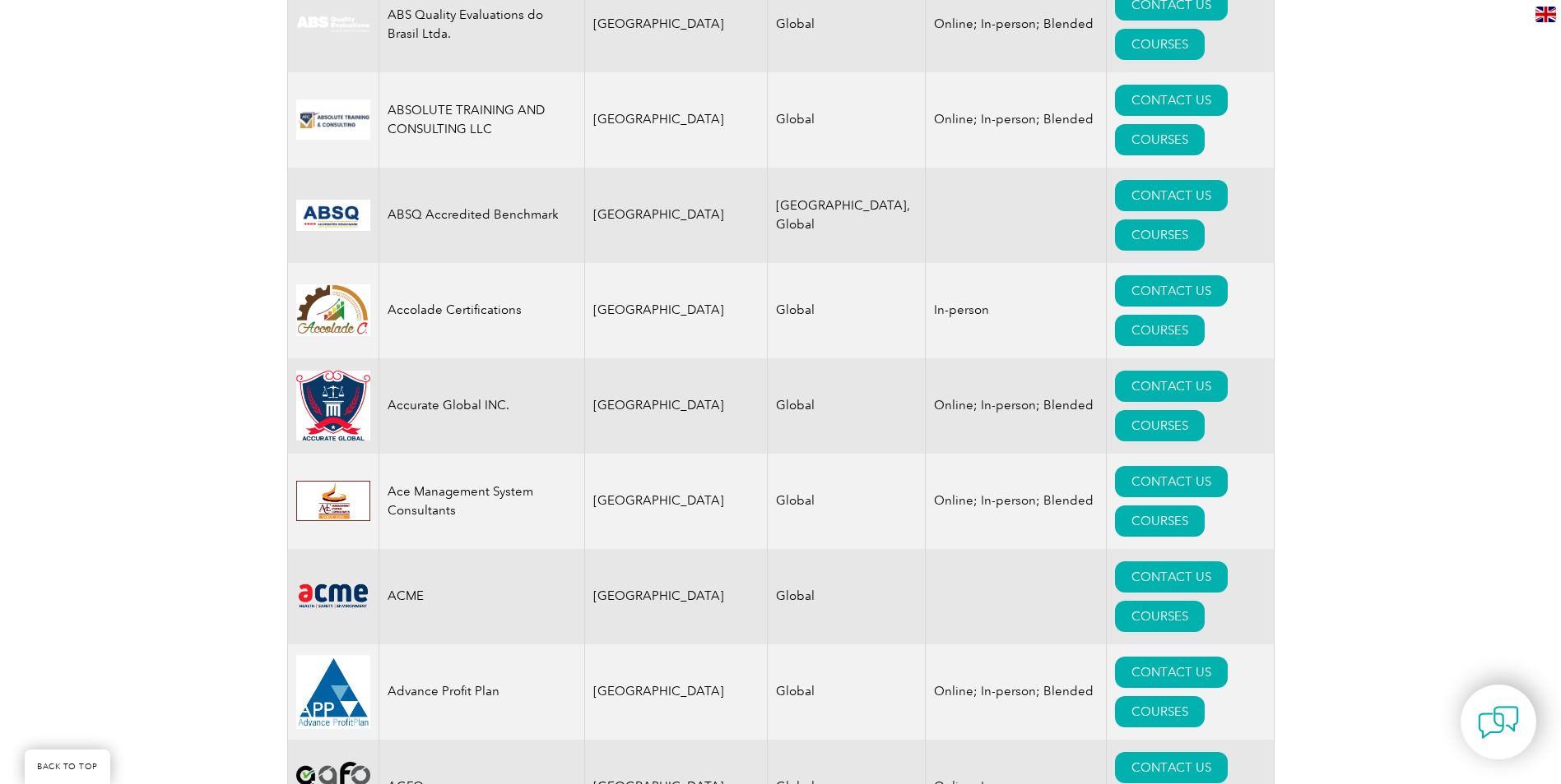
scroll to position [0, 0]
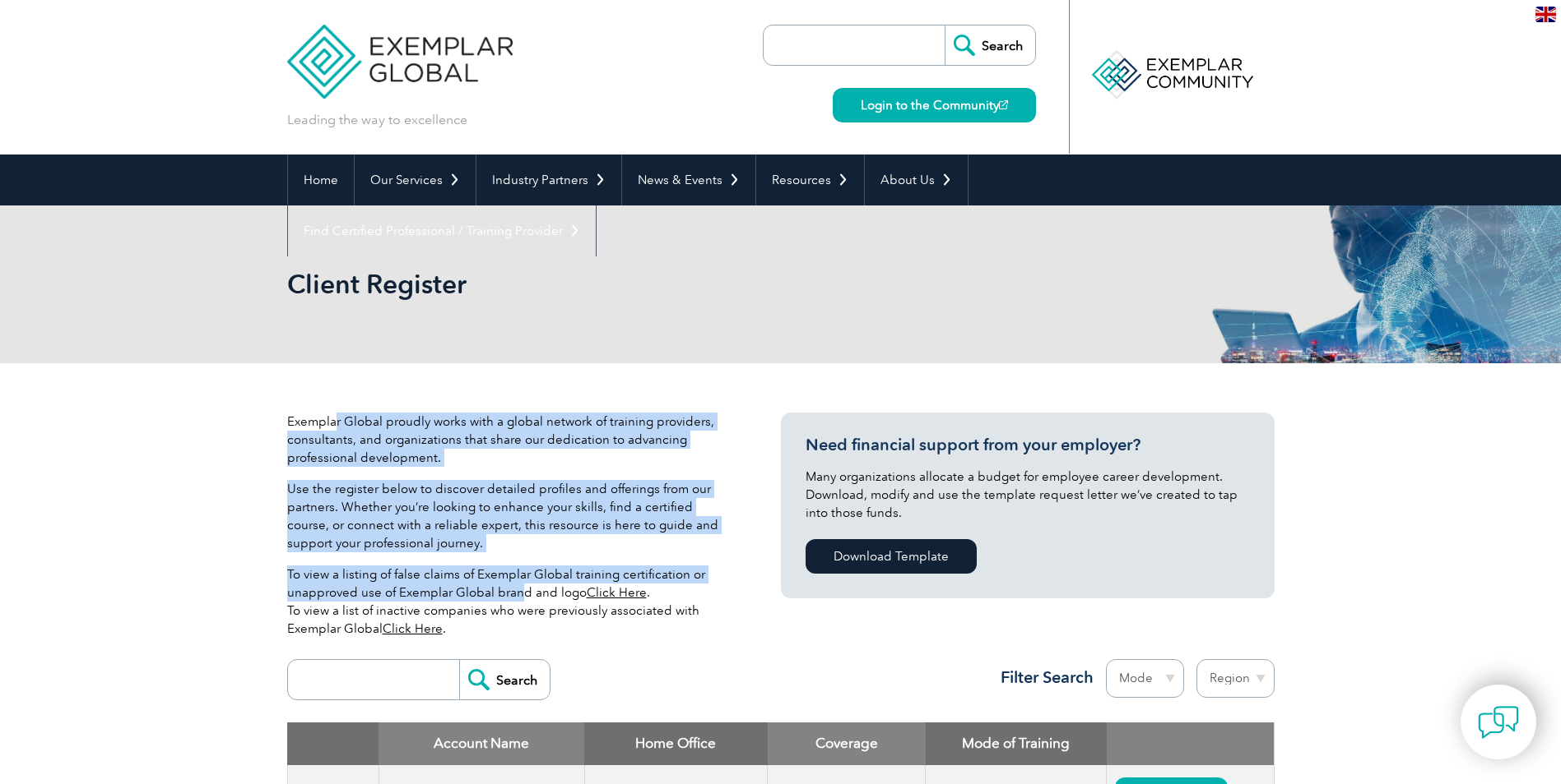
drag, startPoint x: 337, startPoint y: 416, endPoint x: 511, endPoint y: 589, distance: 245.4
click at [514, 589] on div "Exemplar Global proudly works with a global network of training providers, cons…" at bounding box center [508, 531] width 444 height 238
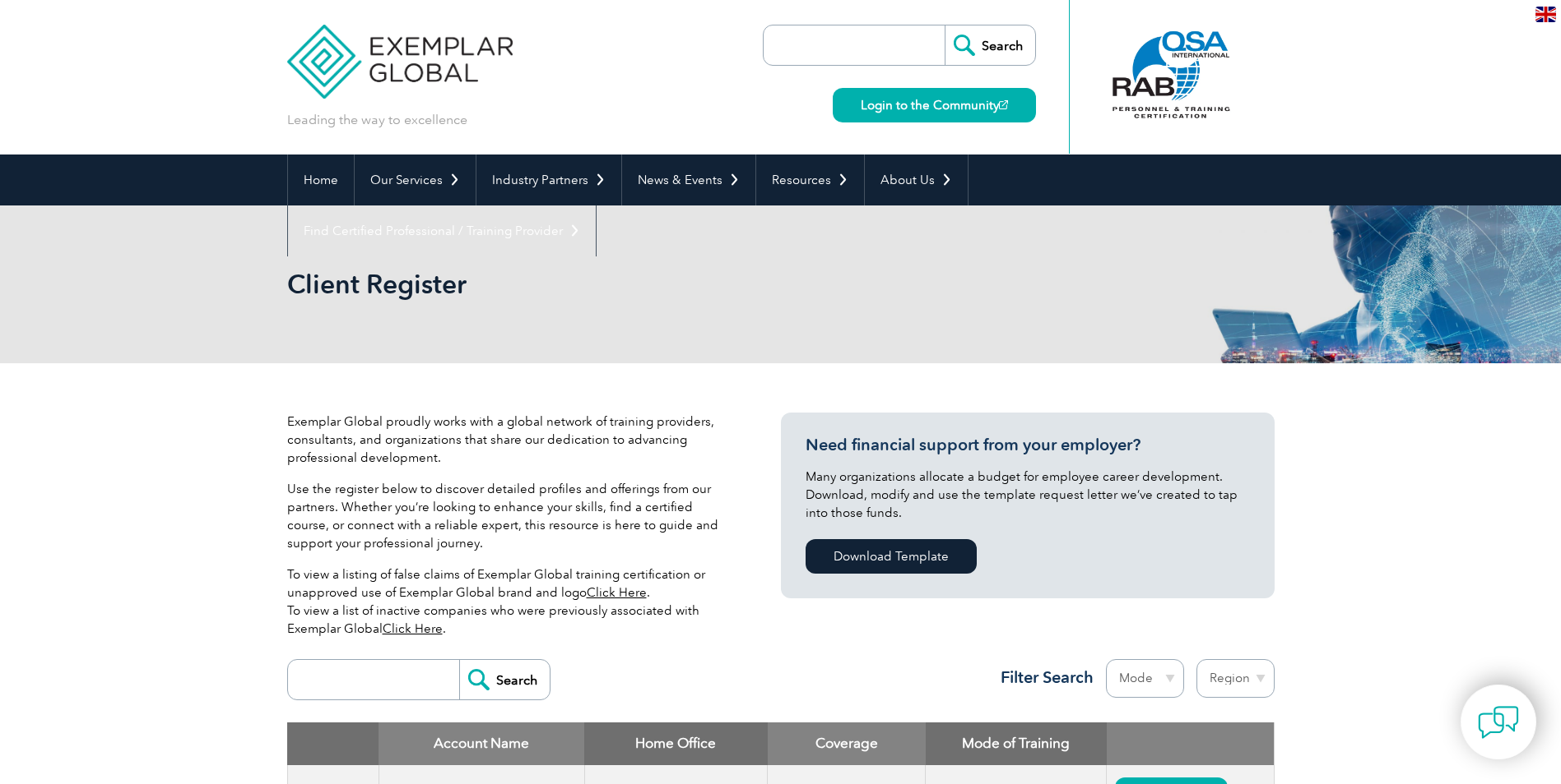
drag, startPoint x: 511, startPoint y: 589, endPoint x: 454, endPoint y: 613, distance: 61.8
click at [454, 613] on p "To view a listing of false claims of Exemplar Global training certification or …" at bounding box center [508, 601] width 444 height 72
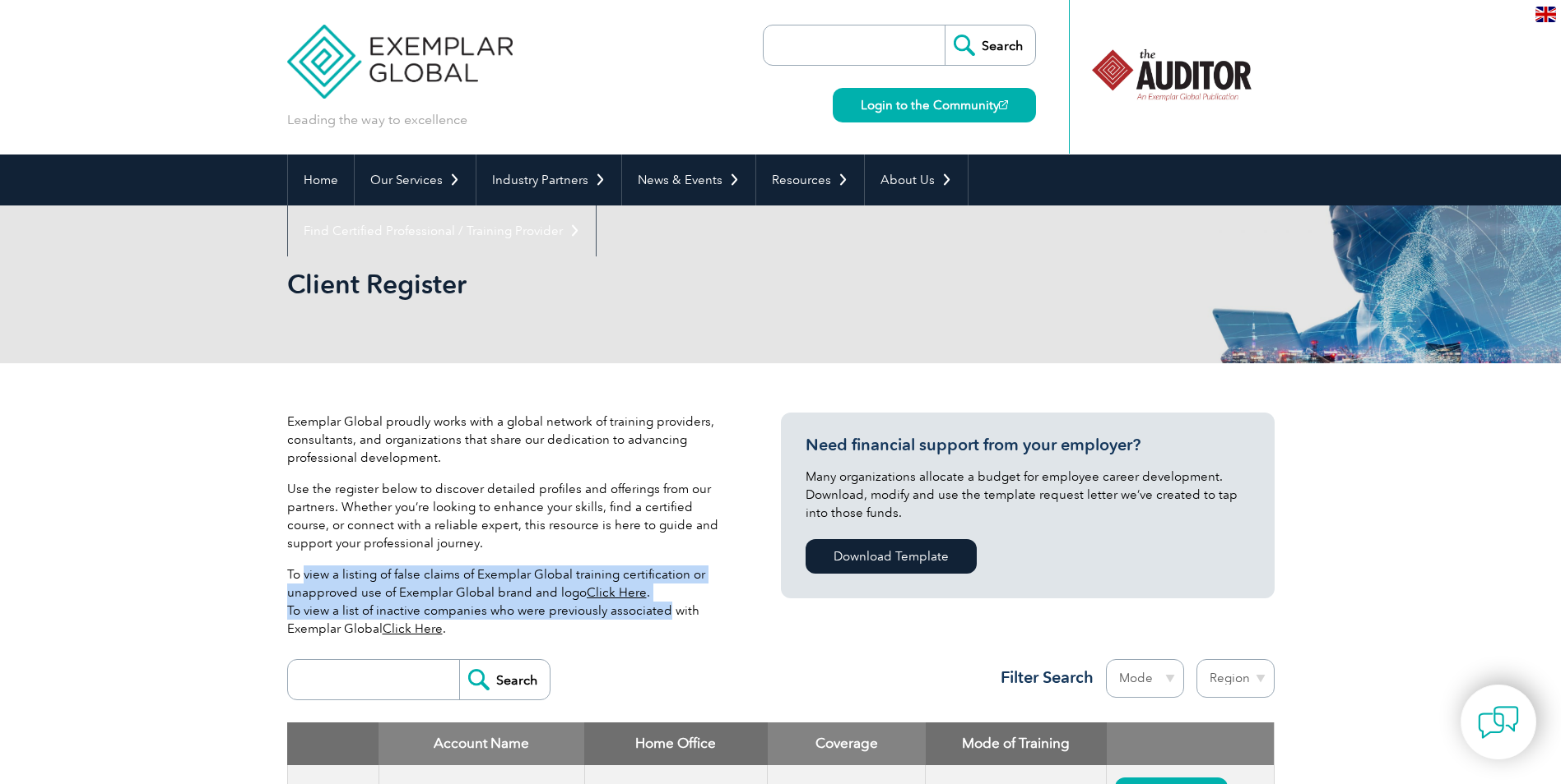
drag, startPoint x: 304, startPoint y: 573, endPoint x: 653, endPoint y: 607, distance: 350.7
click at [653, 607] on p "To view a listing of false claims of Exemplar Global training certification or …" at bounding box center [508, 601] width 444 height 72
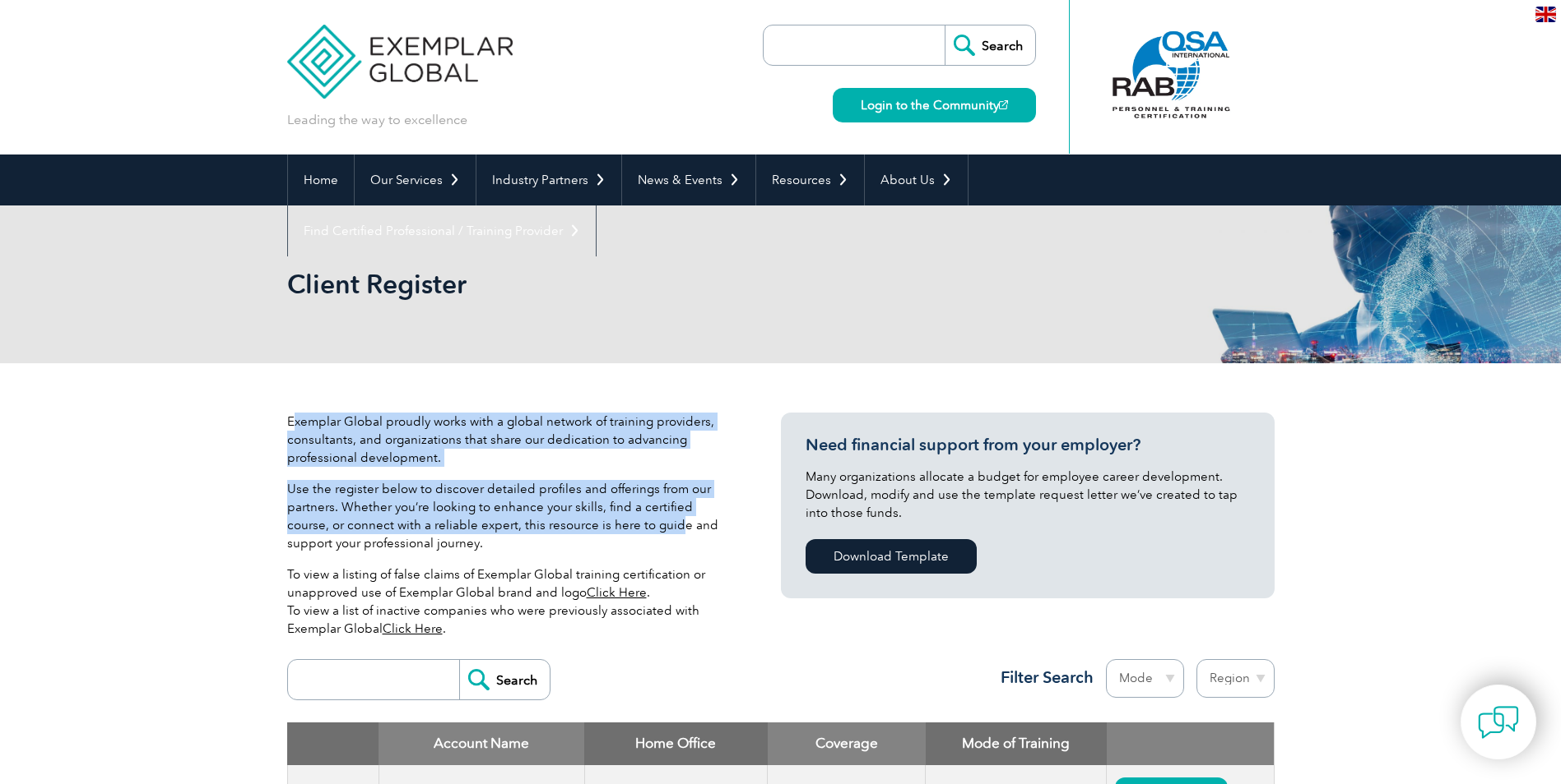
drag, startPoint x: 295, startPoint y: 414, endPoint x: 629, endPoint y: 525, distance: 352.0
click at [629, 525] on div "Exemplar Global proudly works with a global network of training providers, cons…" at bounding box center [508, 531] width 444 height 238
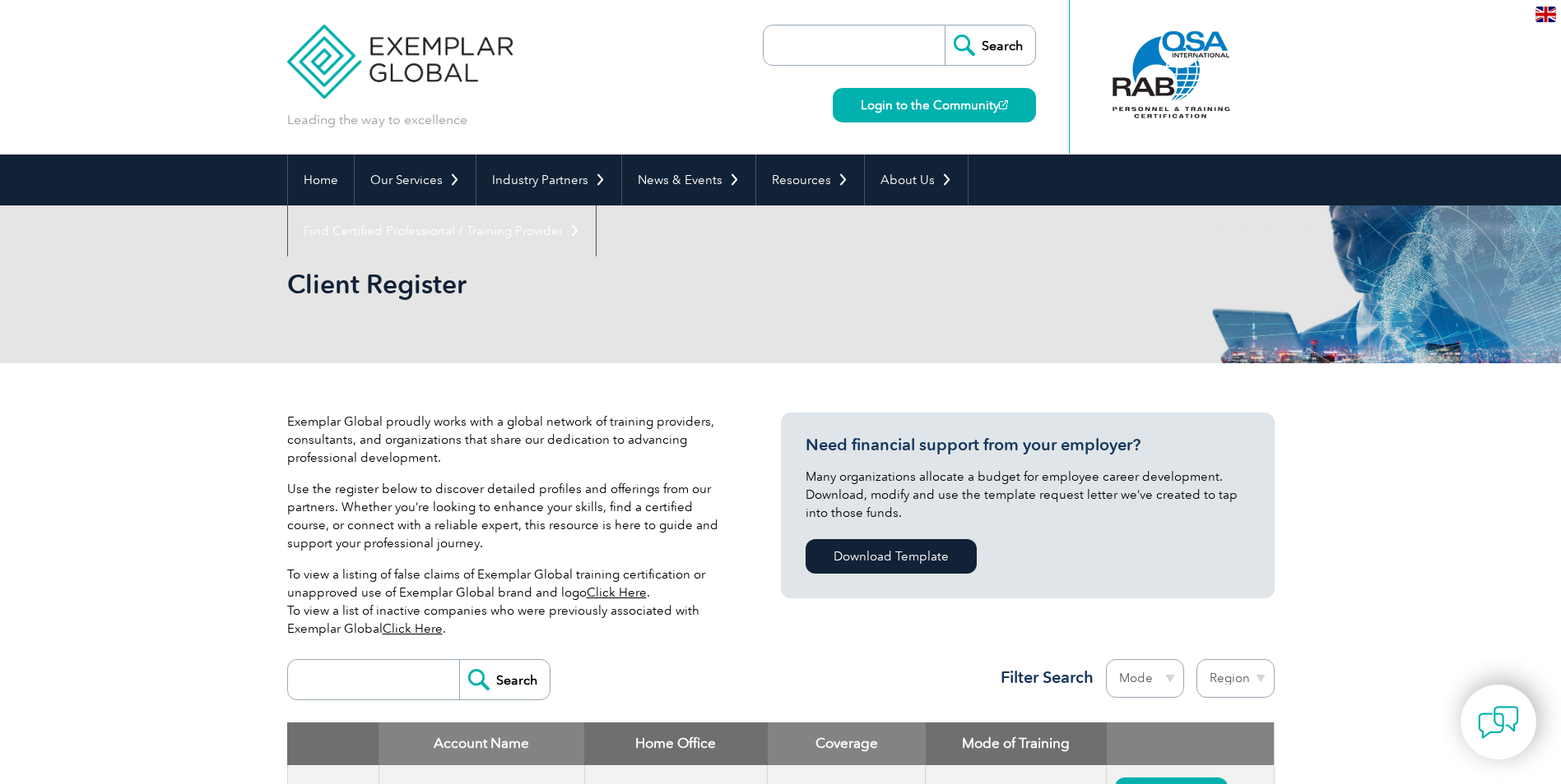
click at [351, 683] on input "search" at bounding box center [378, 680] width 163 height 40
type input "[GEOGRAPHIC_DATA]"
click at [459, 661] on input "Search" at bounding box center [503, 680] width 90 height 40
